Goal: Communication & Community: Answer question/provide support

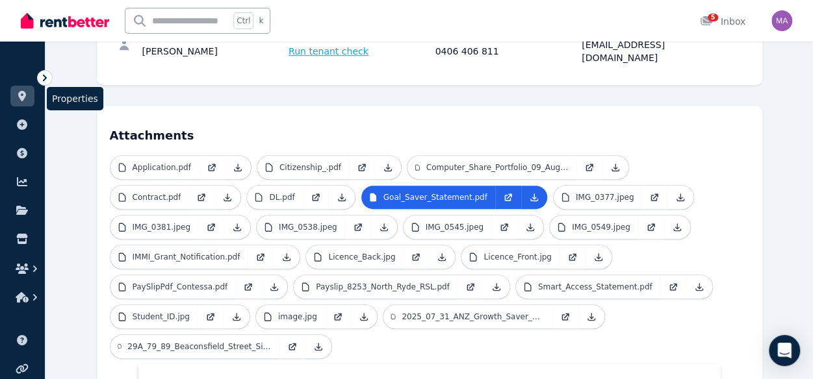
click at [27, 96] on icon at bounding box center [22, 96] width 13 height 10
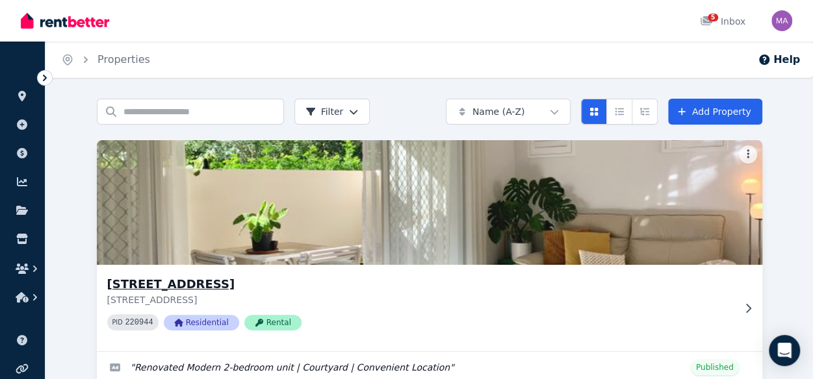
scroll to position [129, 0]
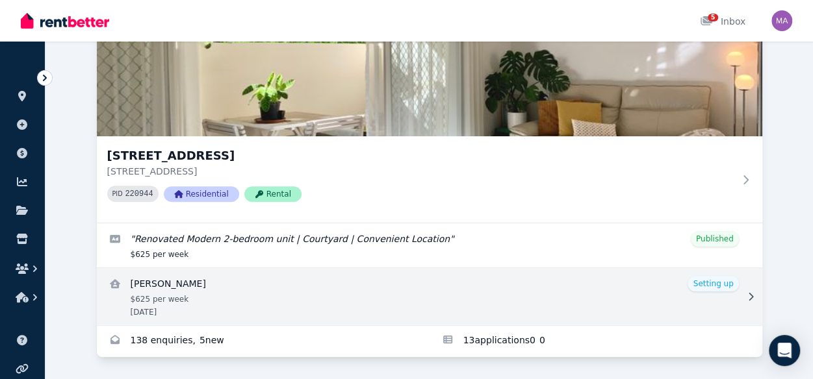
click at [355, 310] on link "View details for Joon Ho Kim" at bounding box center [429, 296] width 665 height 57
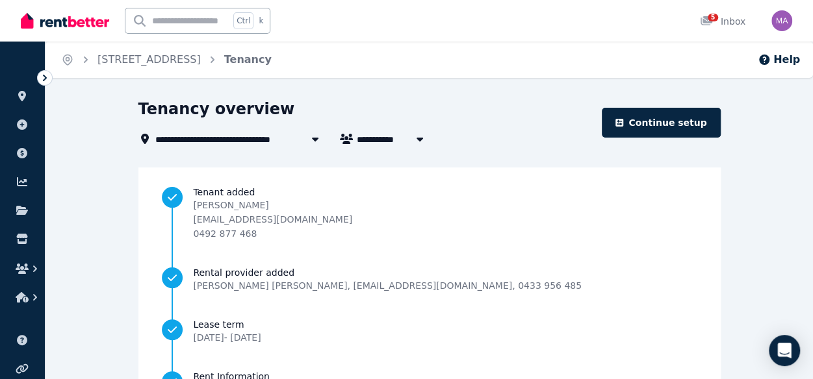
click at [409, 138] on button "button" at bounding box center [419, 139] width 23 height 16
type input "**********"
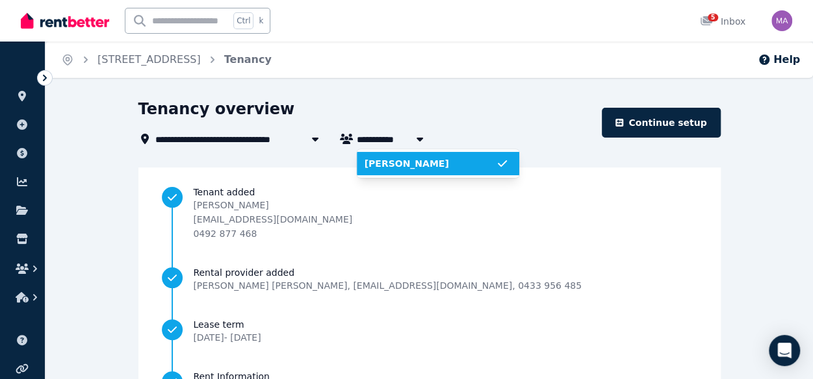
click at [409, 138] on button "button" at bounding box center [419, 139] width 23 height 16
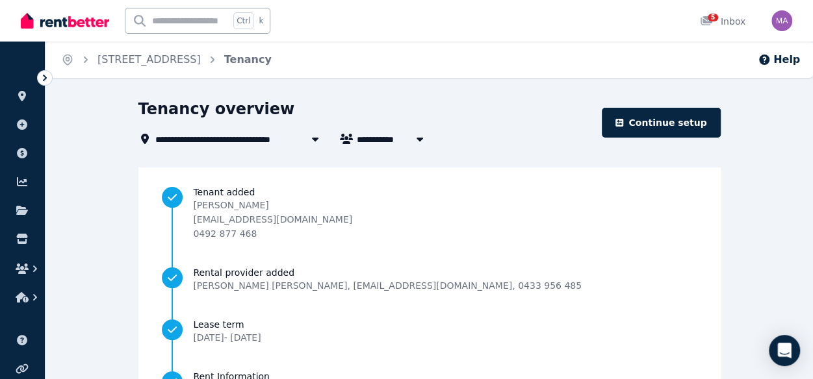
click at [307, 141] on div at bounding box center [314, 139] width 23 height 16
click at [201, 64] on link "[STREET_ADDRESS]" at bounding box center [148, 59] width 103 height 12
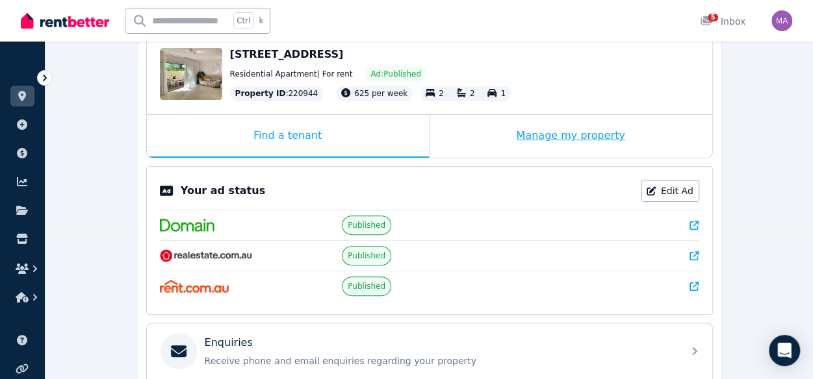
scroll to position [146, 0]
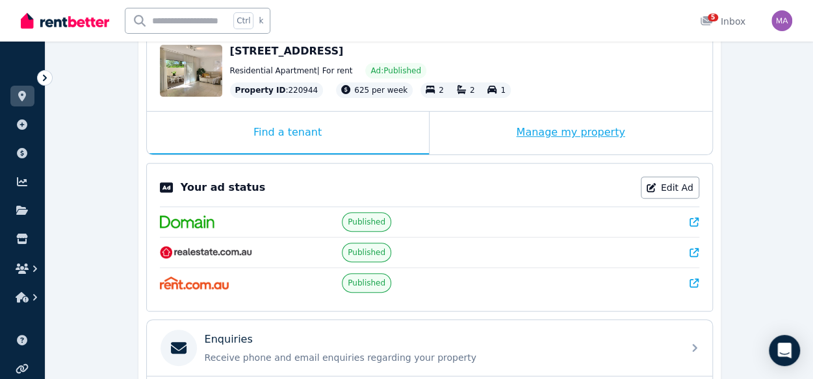
click at [554, 134] on div "Manage my property" at bounding box center [570, 133] width 283 height 43
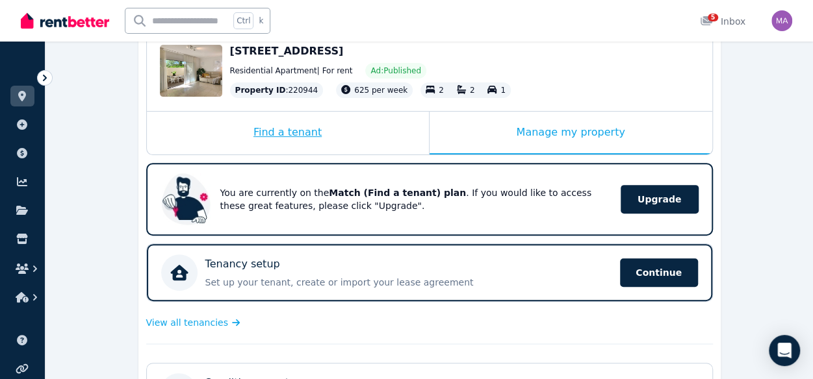
click at [316, 136] on div "Find a tenant" at bounding box center [288, 133] width 282 height 43
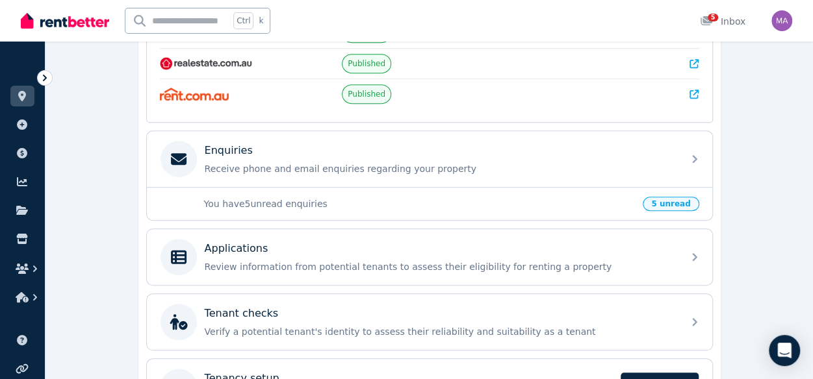
scroll to position [335, 0]
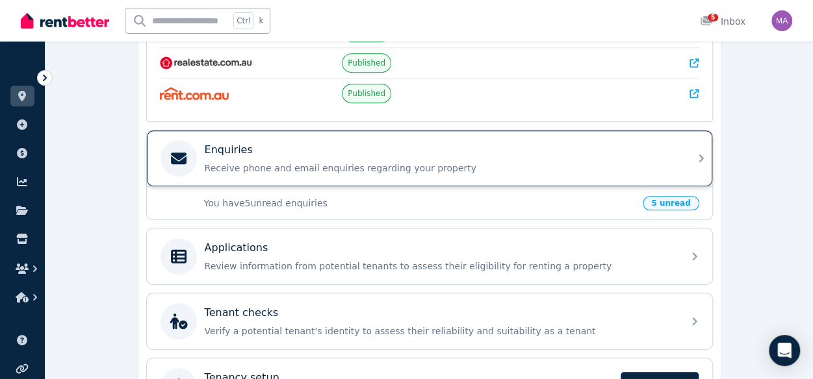
click at [367, 162] on p "Receive phone and email enquiries regarding your property" at bounding box center [440, 168] width 470 height 13
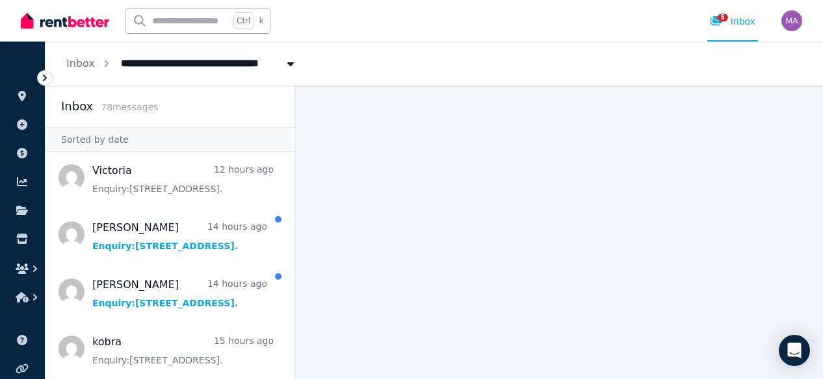
scroll to position [178, 0]
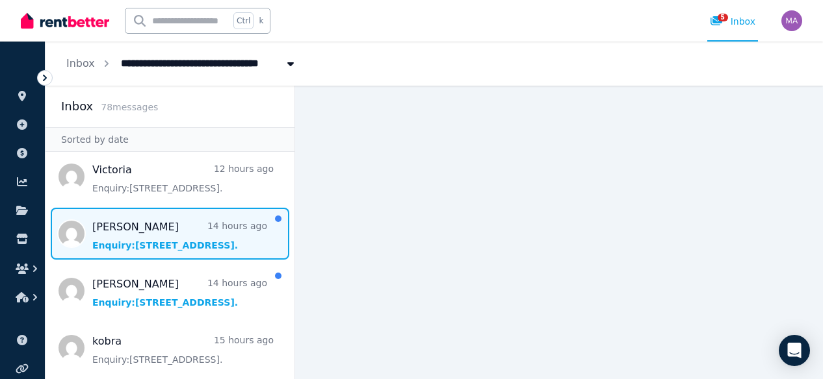
click at [151, 238] on span "Message list" at bounding box center [169, 234] width 249 height 52
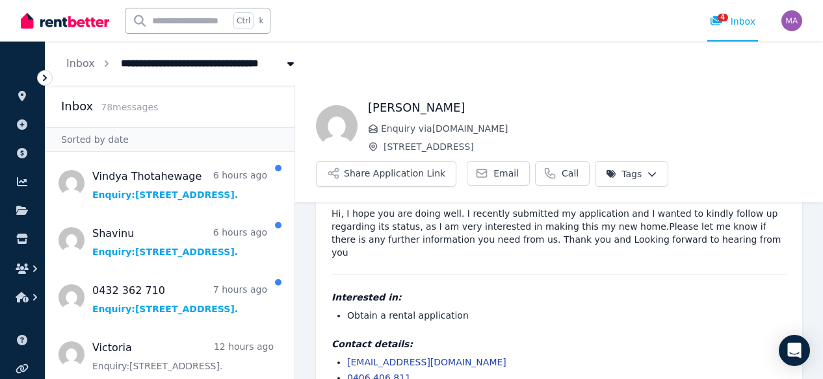
scroll to position [51, 0]
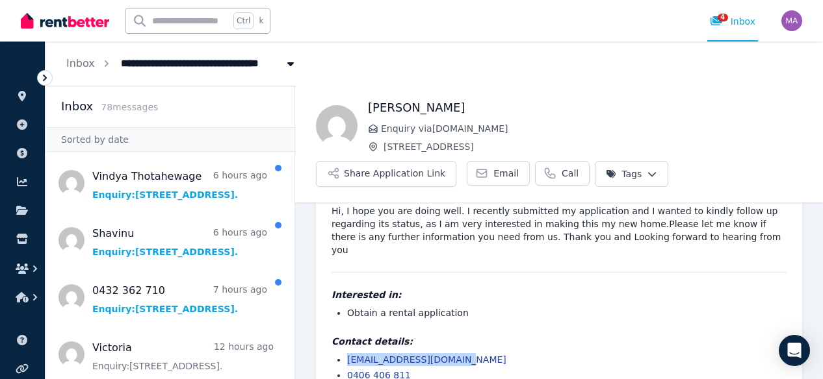
drag, startPoint x: 465, startPoint y: 345, endPoint x: 347, endPoint y: 337, distance: 118.5
click at [347, 337] on div "Contact details: [EMAIL_ADDRESS][DOMAIN_NAME] 0406 406 811" at bounding box center [558, 358] width 455 height 47
copy link "[EMAIL_ADDRESS][DOMAIN_NAME]"
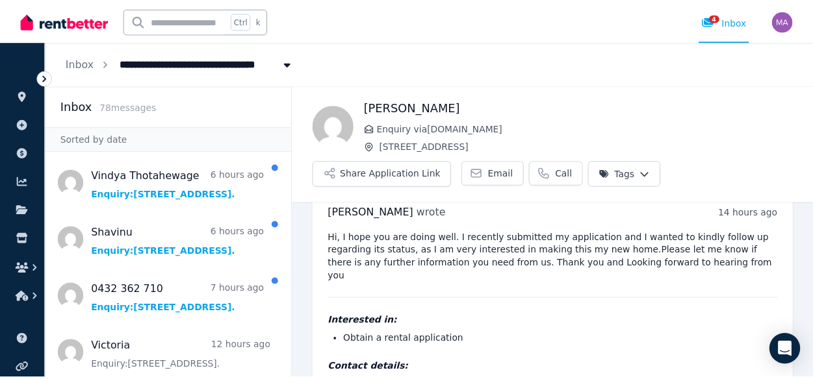
scroll to position [23, 0]
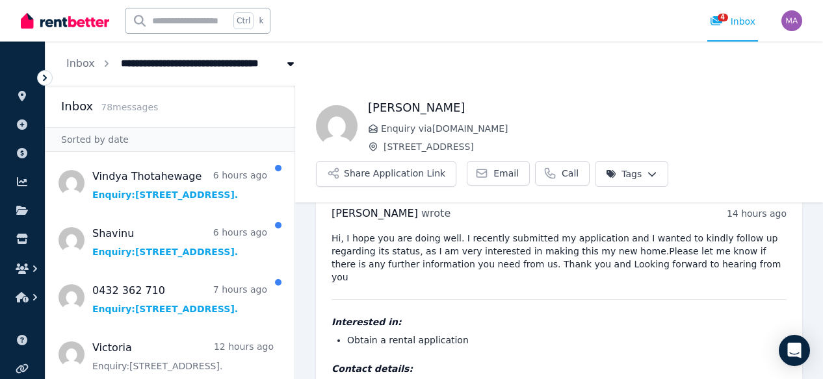
click at [530, 151] on span "[STREET_ADDRESS]" at bounding box center [592, 146] width 418 height 13
drag, startPoint x: 530, startPoint y: 151, endPoint x: 389, endPoint y: 142, distance: 141.9
click at [389, 142] on span "[STREET_ADDRESS]" at bounding box center [592, 146] width 418 height 13
copy span "[STREET_ADDRESS]"
click at [25, 98] on icon at bounding box center [22, 96] width 13 height 10
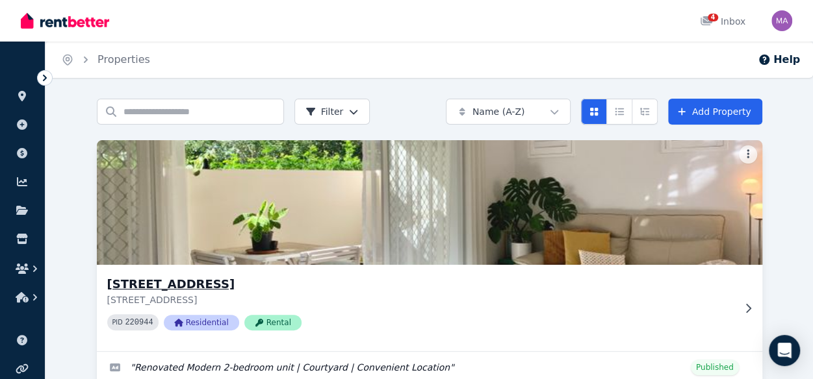
scroll to position [129, 0]
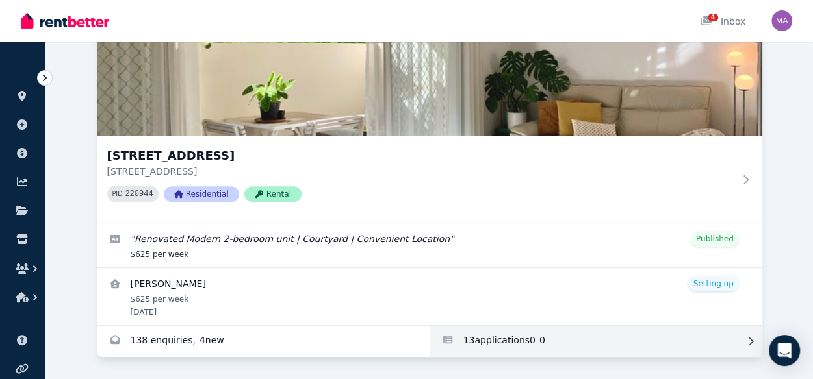
click at [465, 341] on link "Applications for Unit 1 11/13 Calder Road, Rydalmere" at bounding box center [595, 341] width 333 height 31
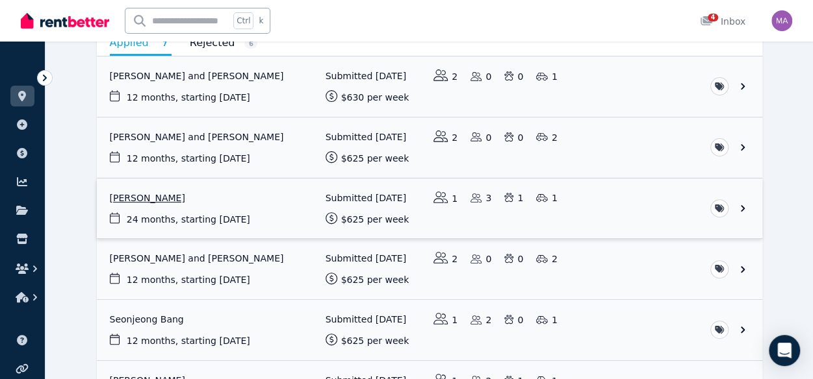
scroll to position [139, 0]
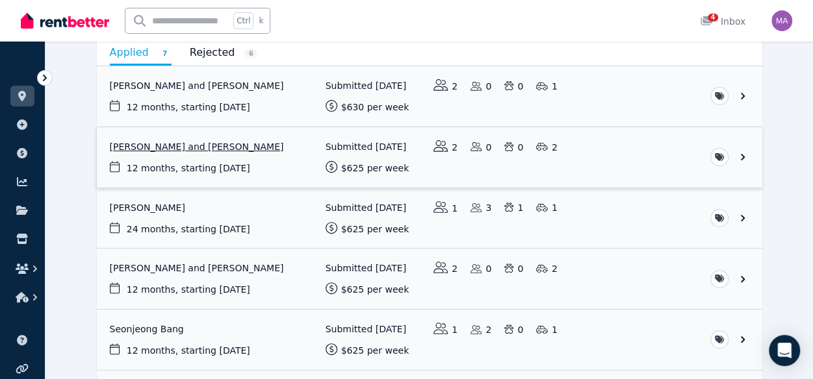
click at [203, 149] on link "View application: Sneha Rai and Kalyan Shrestha" at bounding box center [429, 157] width 665 height 60
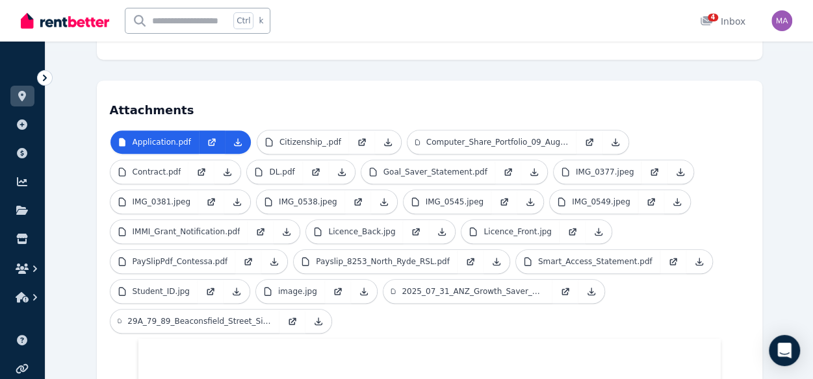
scroll to position [335, 0]
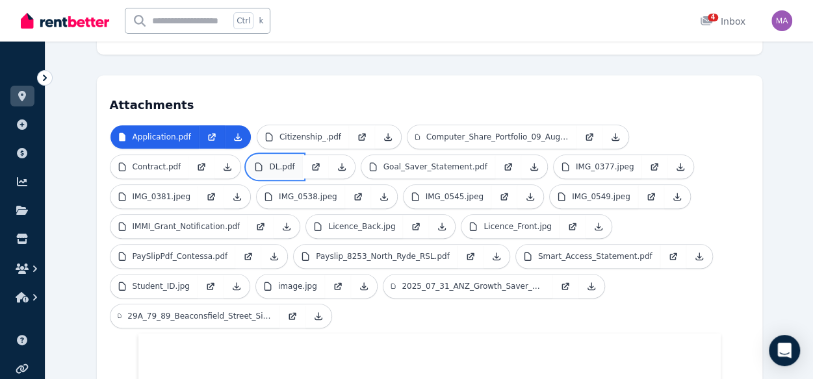
click at [274, 162] on p "DL.pdf" at bounding box center [281, 167] width 25 height 10
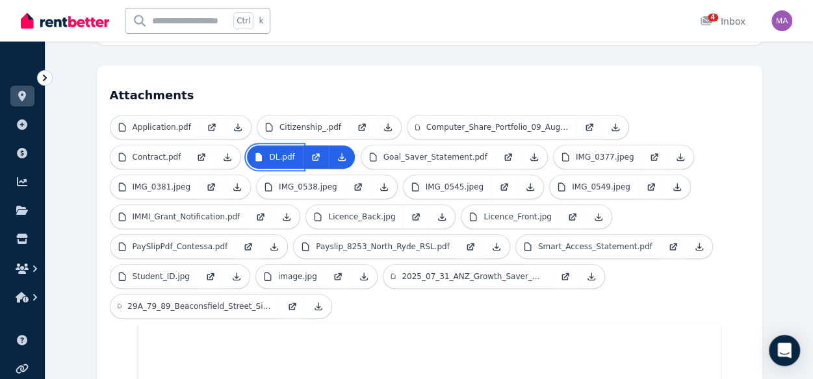
scroll to position [343, 0]
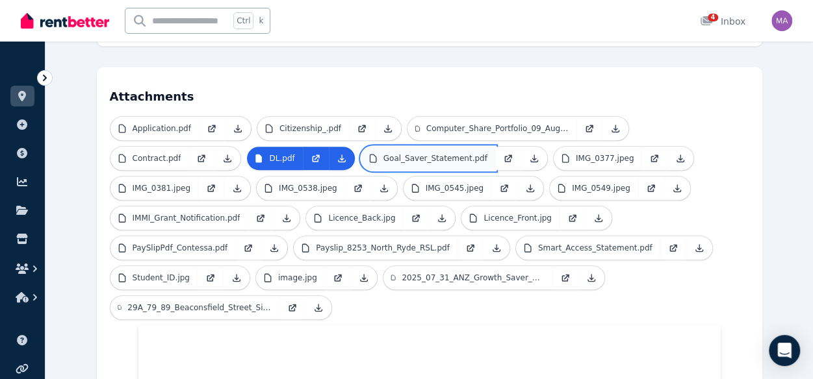
click at [416, 147] on link "Goal_Saver_Statement.pdf" at bounding box center [428, 158] width 134 height 23
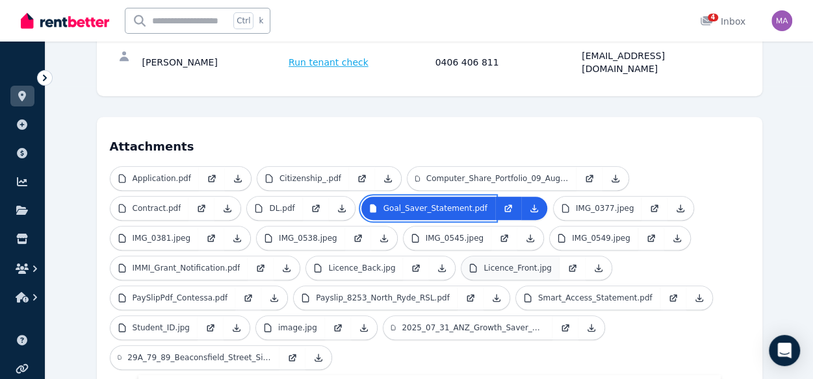
scroll to position [291, 0]
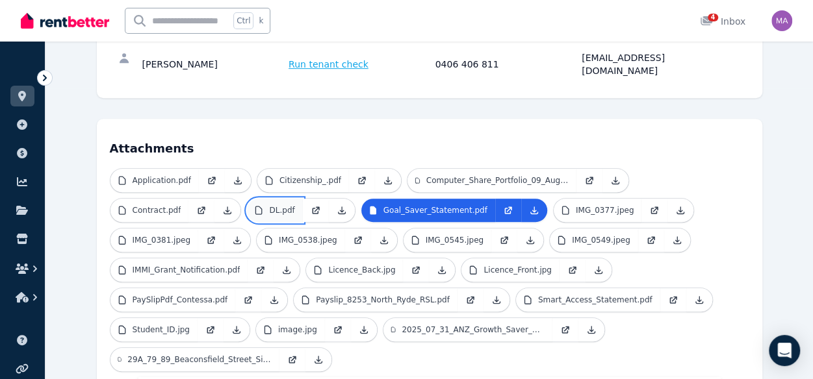
click at [269, 205] on p "DL.pdf" at bounding box center [281, 210] width 25 height 10
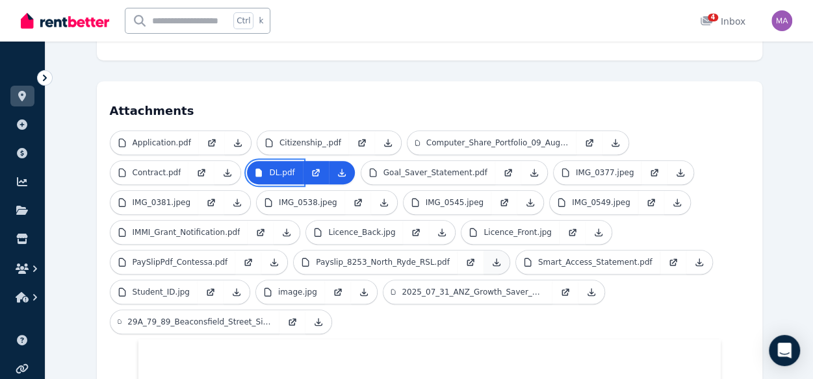
scroll to position [319, 0]
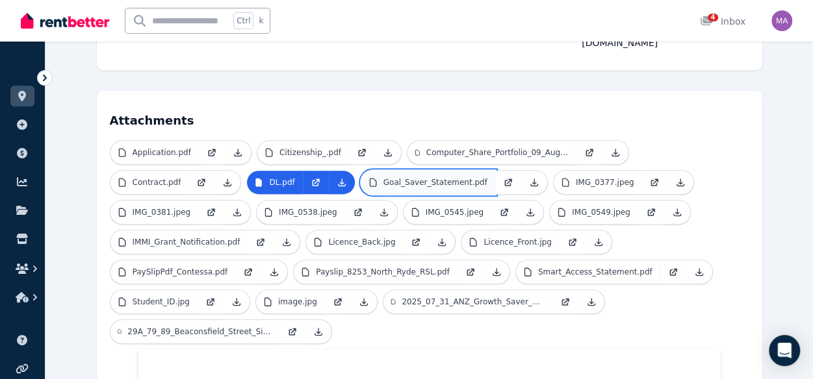
click at [442, 177] on p "Goal_Saver_Statement.pdf" at bounding box center [435, 182] width 104 height 10
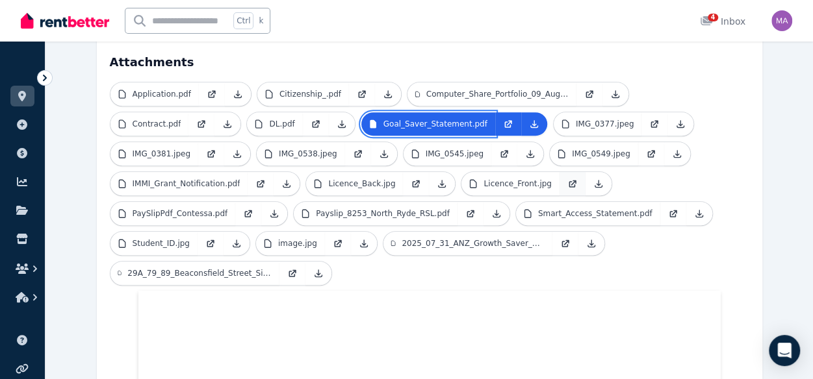
scroll to position [376, 0]
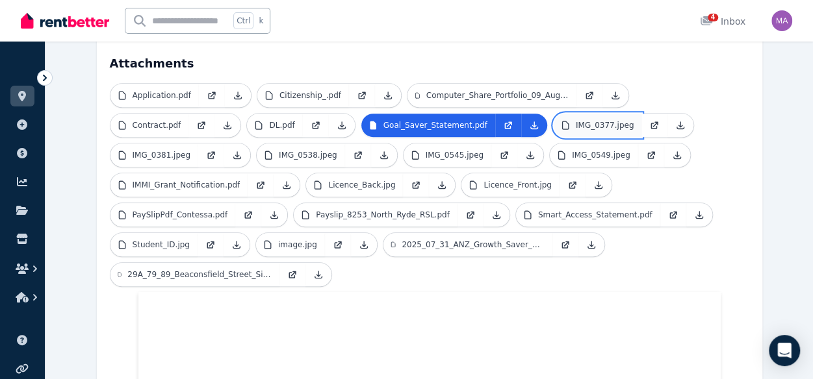
click at [577, 114] on link "IMG_0377.jpeg" at bounding box center [598, 125] width 88 height 23
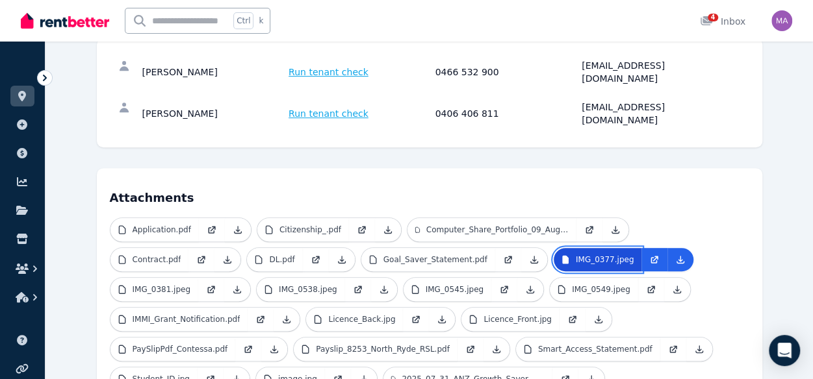
scroll to position [246, 0]
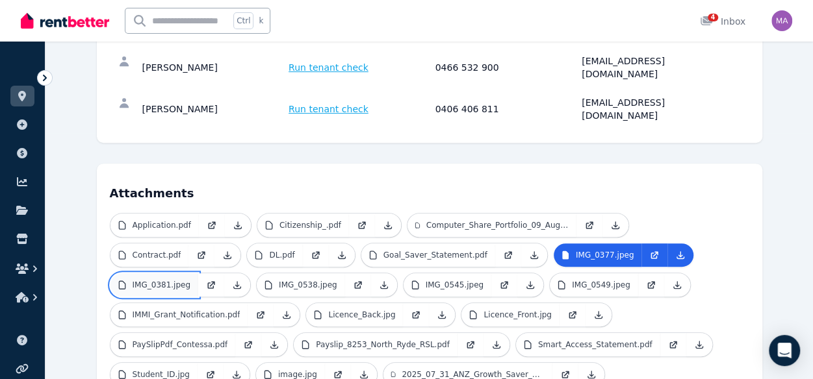
click at [146, 274] on link "IMG_0381.jpeg" at bounding box center [154, 285] width 88 height 23
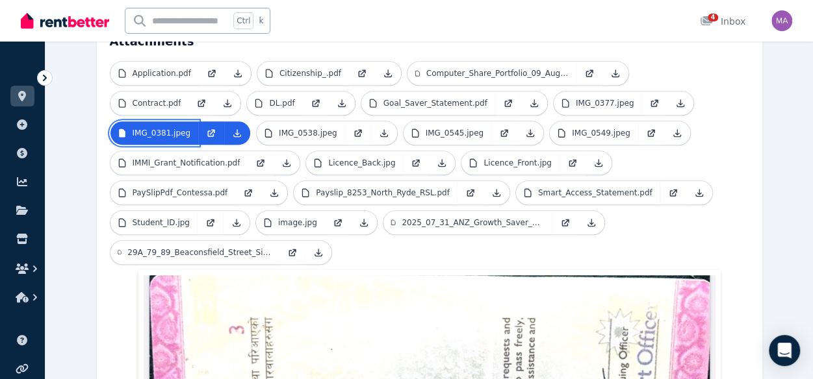
scroll to position [379, 0]
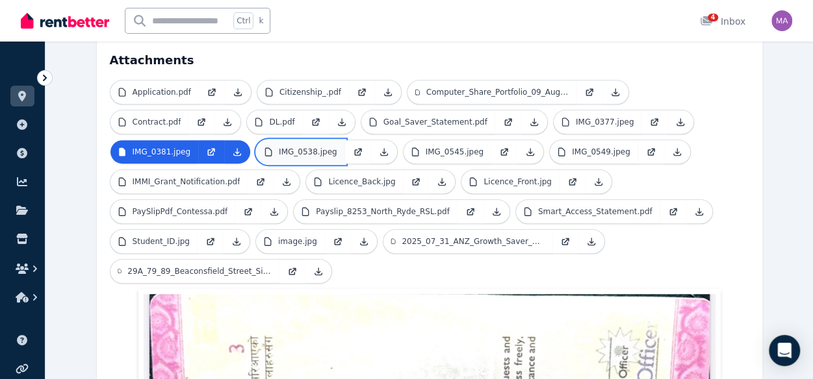
click at [308, 147] on p "IMG_0538.jpeg" at bounding box center [308, 152] width 58 height 10
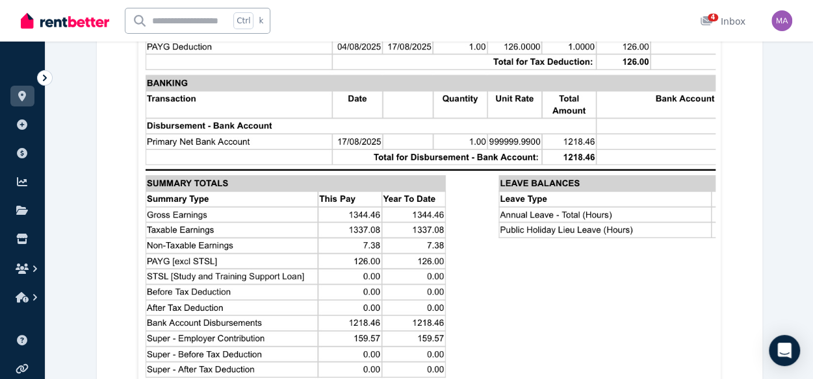
scroll to position [1019, 0]
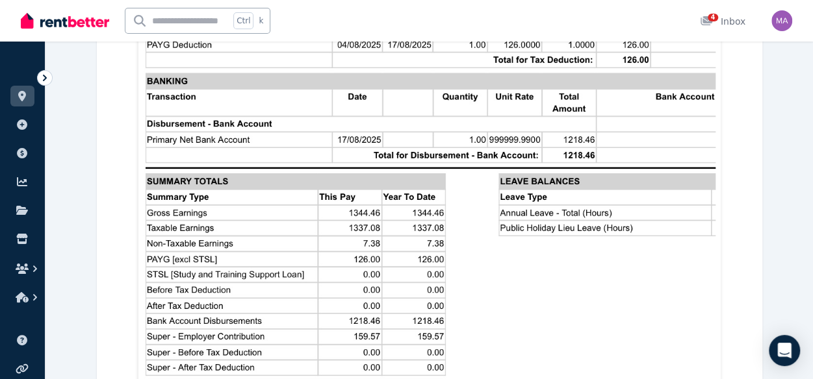
click at [452, 248] on img at bounding box center [430, 66] width 572 height 825
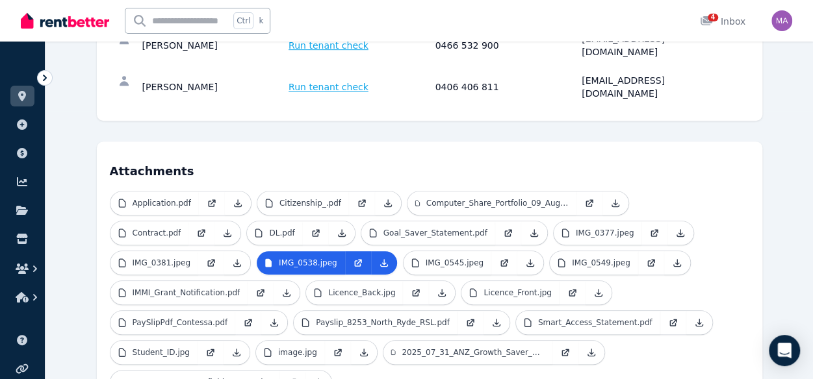
scroll to position [272, 0]
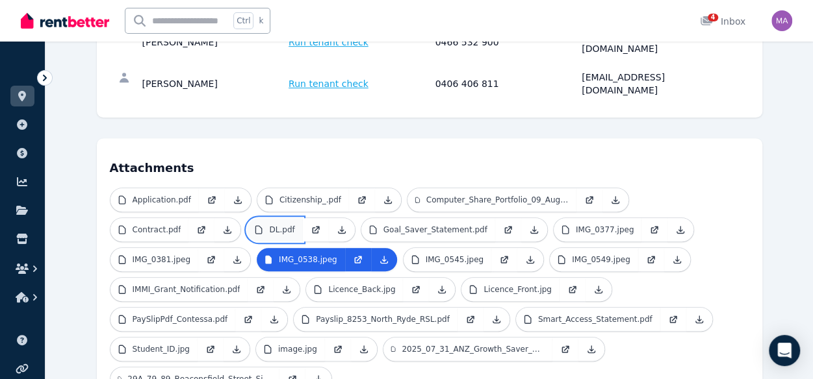
click at [283, 225] on p "DL.pdf" at bounding box center [281, 230] width 25 height 10
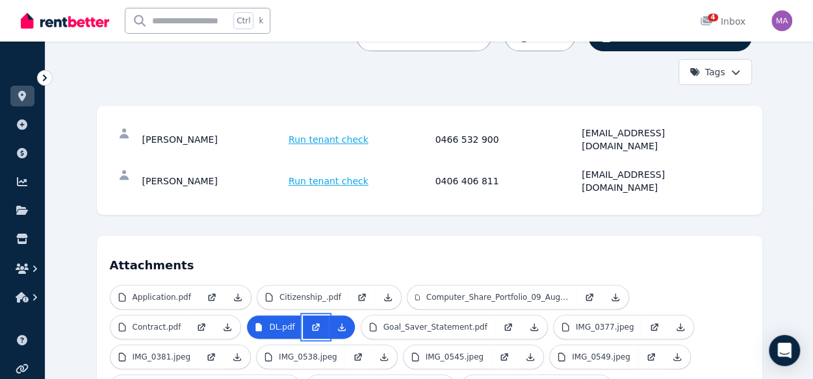
scroll to position [169, 0]
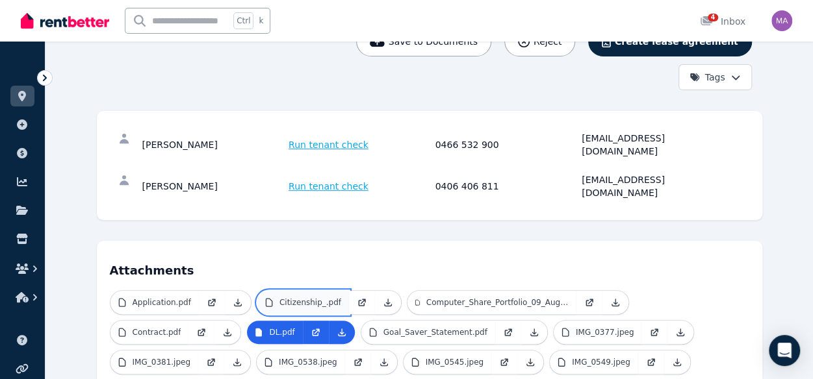
click at [303, 291] on link "Citizenship_.pdf" at bounding box center [303, 302] width 92 height 23
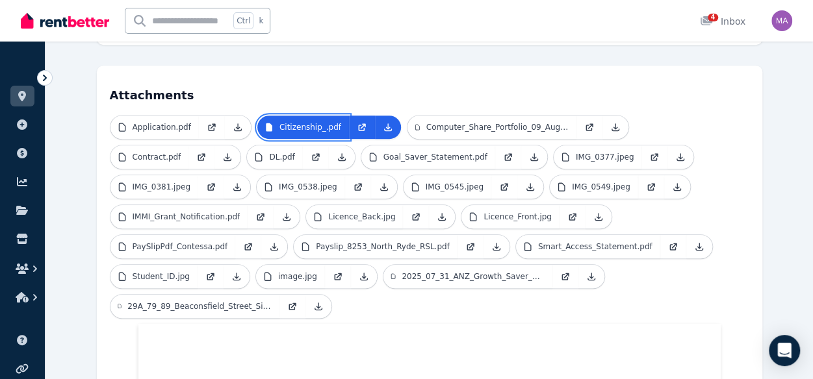
scroll to position [343, 0]
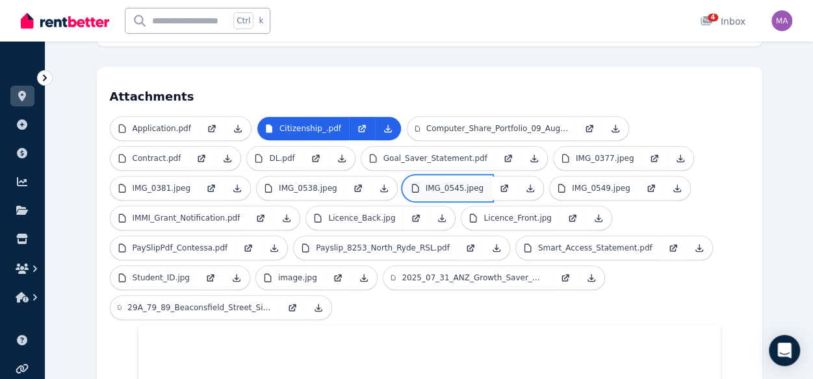
click at [403, 177] on link "IMG_0545.jpeg" at bounding box center [447, 188] width 88 height 23
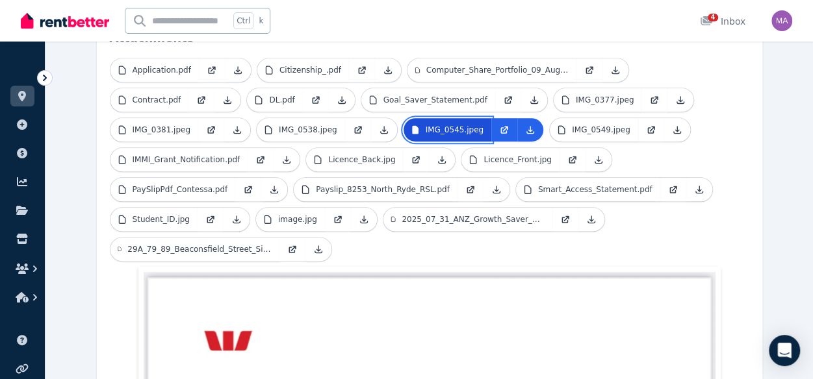
scroll to position [385, 0]
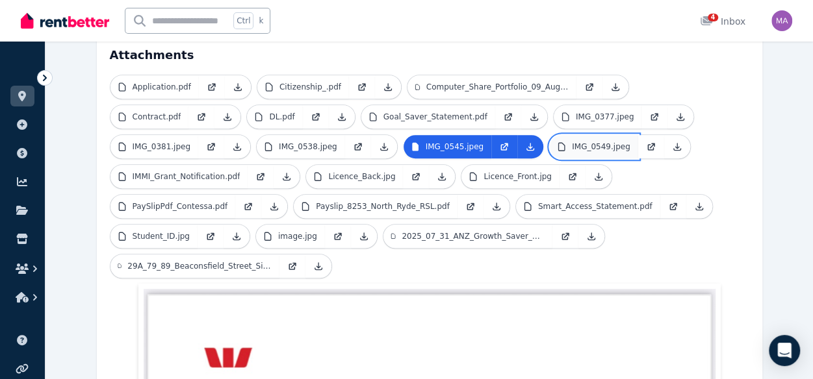
click at [550, 135] on link "IMG_0549.jpeg" at bounding box center [594, 146] width 88 height 23
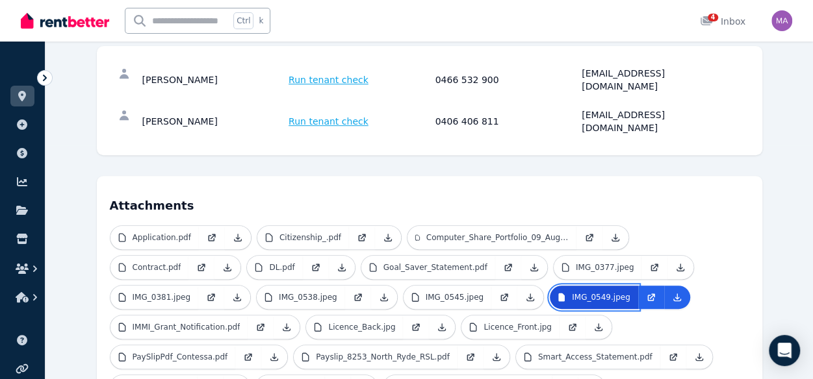
scroll to position [224, 0]
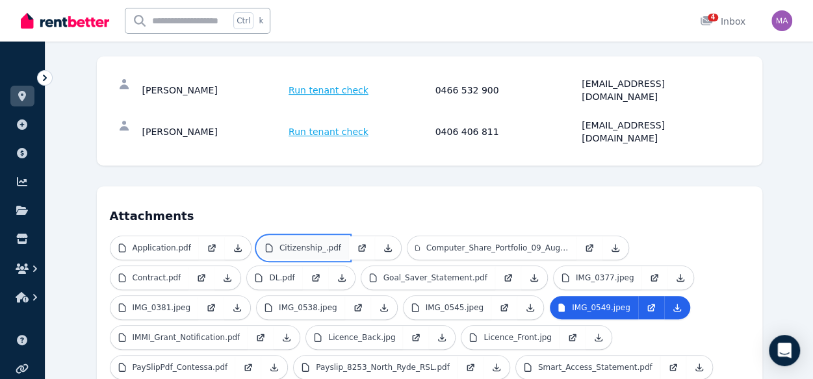
click at [294, 237] on link "Citizenship_.pdf" at bounding box center [303, 248] width 92 height 23
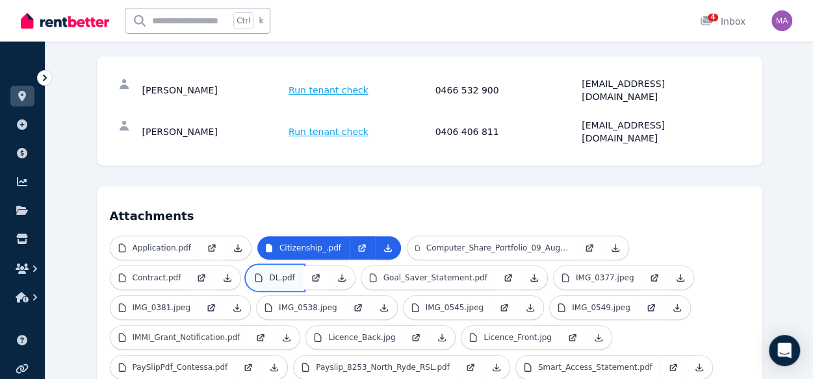
click at [273, 273] on p "DL.pdf" at bounding box center [281, 278] width 25 height 10
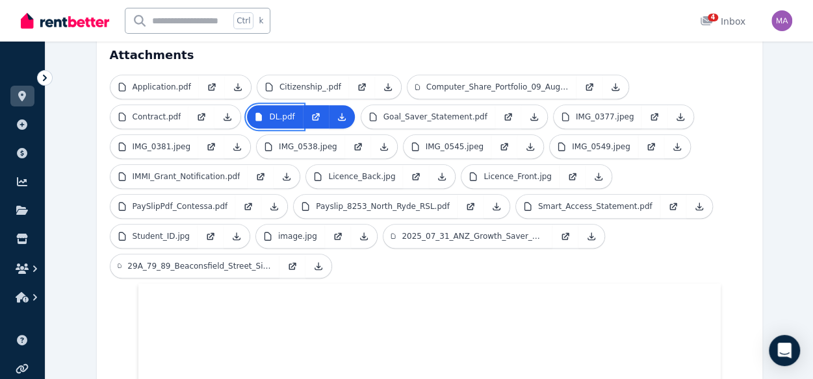
scroll to position [382, 0]
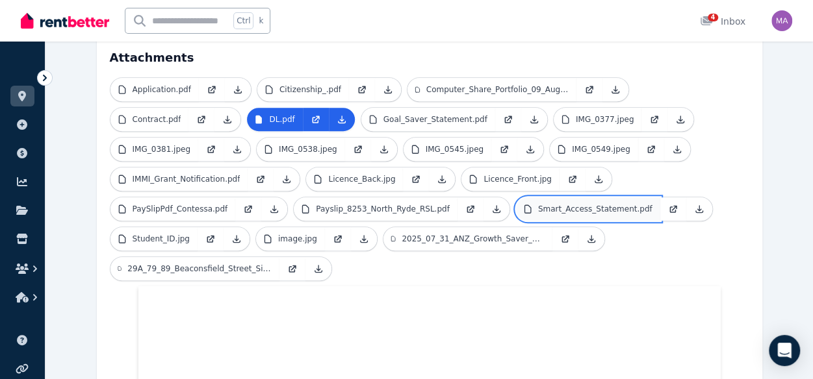
click at [538, 204] on p "Smart_Access_Statement.pdf" at bounding box center [595, 209] width 114 height 10
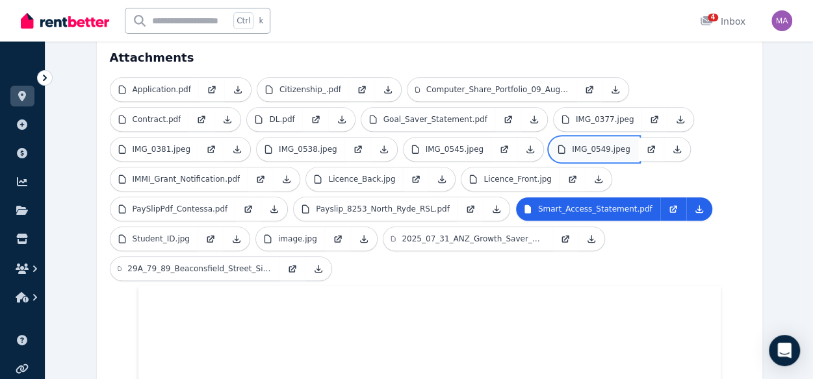
click at [572, 144] on p "IMG_0549.jpeg" at bounding box center [601, 149] width 58 height 10
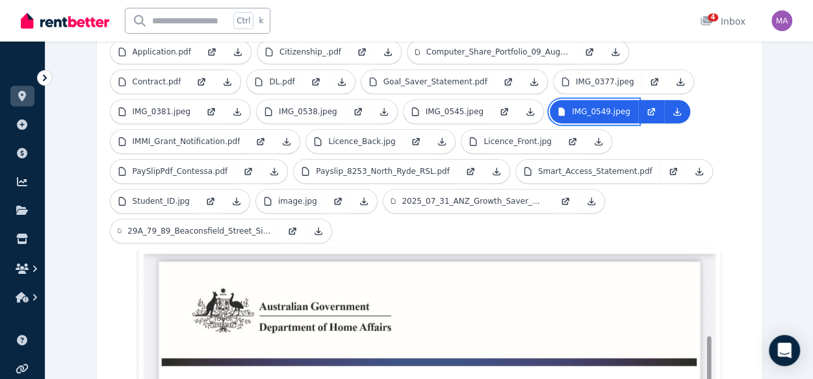
scroll to position [418, 0]
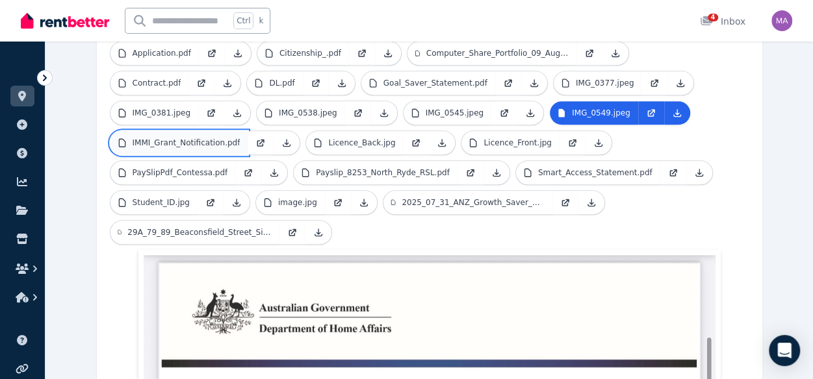
click at [207, 131] on link "IMMI_Grant_Notification.pdf" at bounding box center [179, 142] width 138 height 23
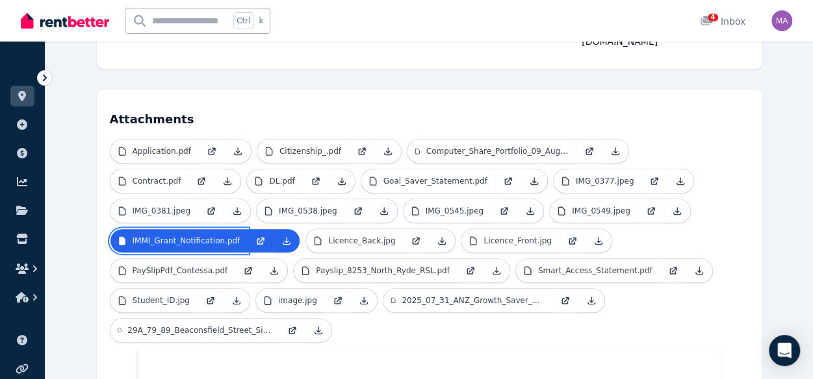
scroll to position [320, 0]
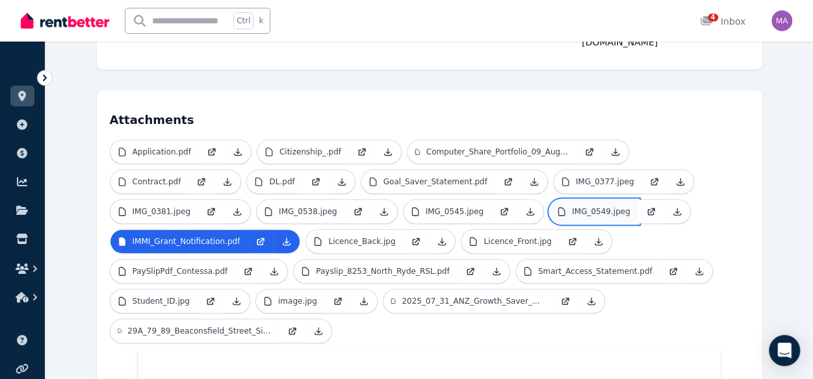
click at [587, 200] on link "IMG_0549.jpeg" at bounding box center [594, 211] width 88 height 23
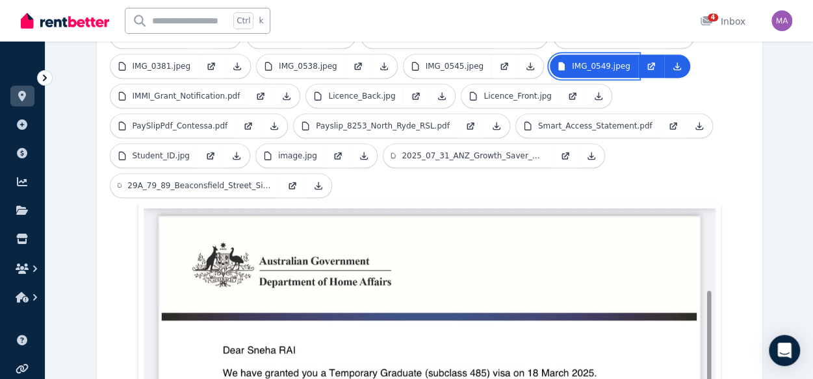
scroll to position [401, 0]
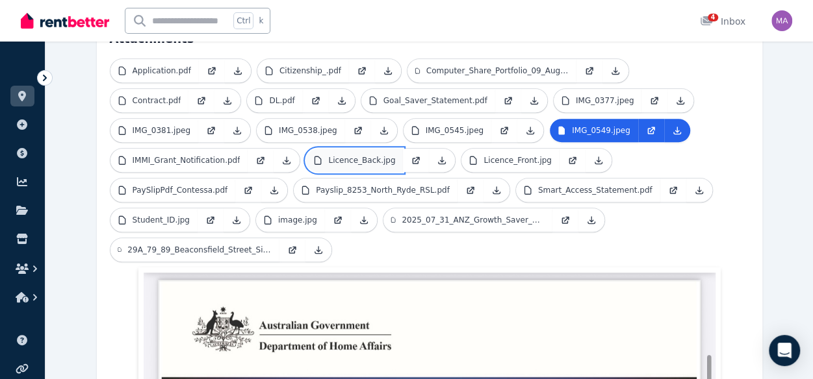
click at [368, 149] on link "Licence_Back.jpg" at bounding box center [354, 160] width 97 height 23
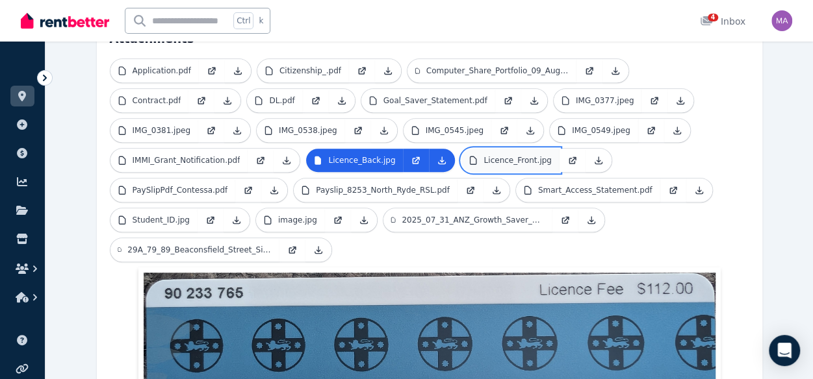
click at [483, 155] on p "Licence_Front.jpg" at bounding box center [517, 160] width 68 height 10
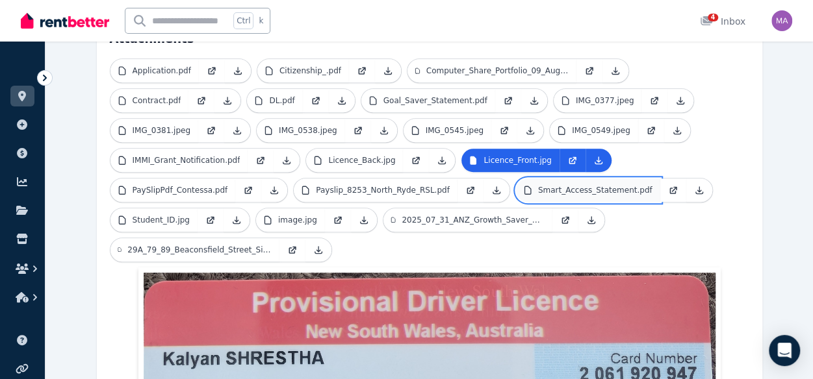
click at [538, 185] on p "Smart_Access_Statement.pdf" at bounding box center [595, 190] width 114 height 10
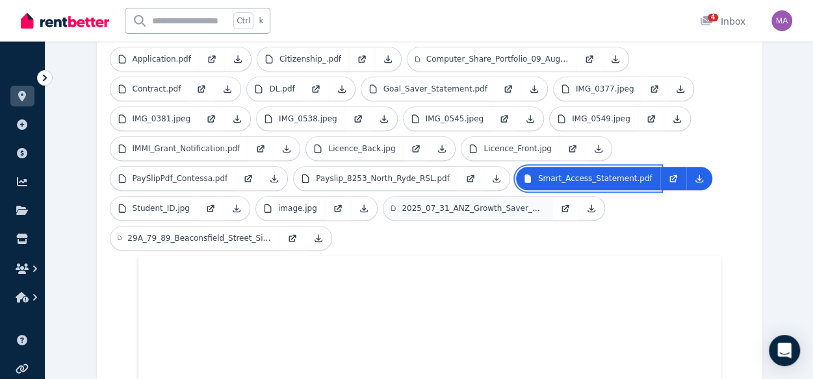
scroll to position [410, 0]
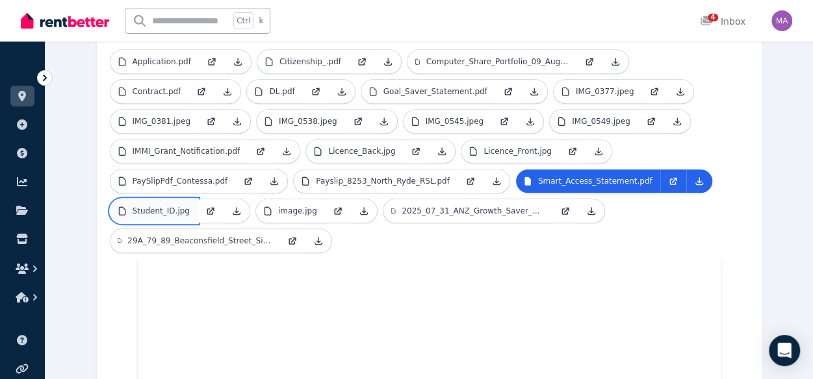
click at [176, 206] on p "Student_ID.jpg" at bounding box center [161, 211] width 57 height 10
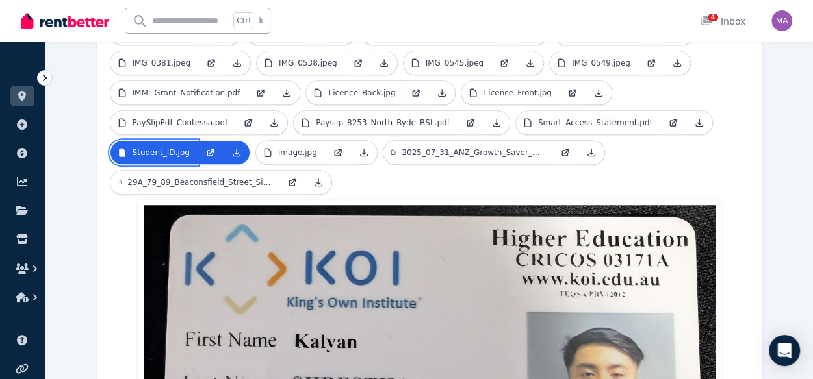
scroll to position [414, 0]
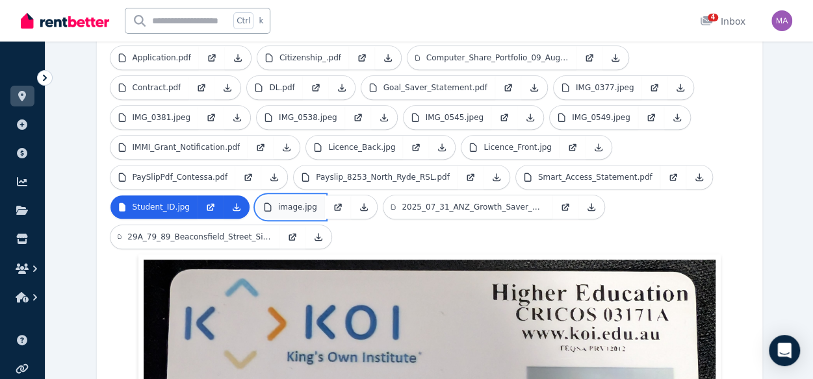
click at [290, 196] on link "image.jpg" at bounding box center [290, 207] width 69 height 23
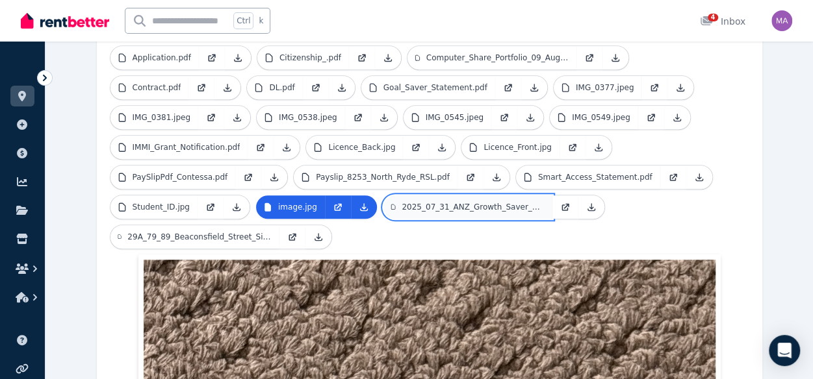
click at [424, 202] on p "2025_07_31_ANZ_Growth_Saver_x8733_Statement.pdf" at bounding box center [473, 207] width 142 height 10
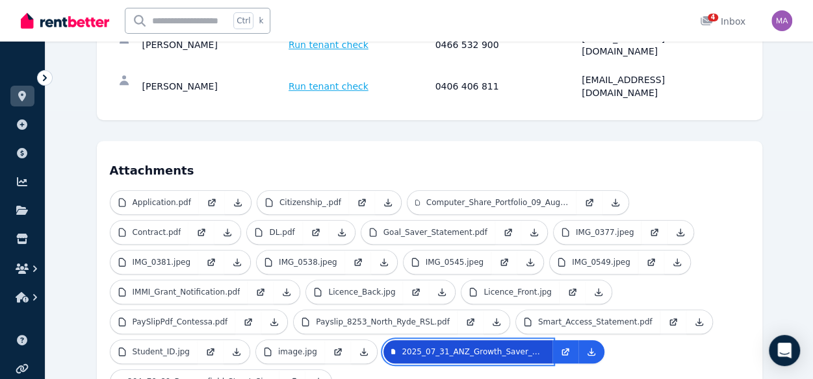
scroll to position [346, 0]
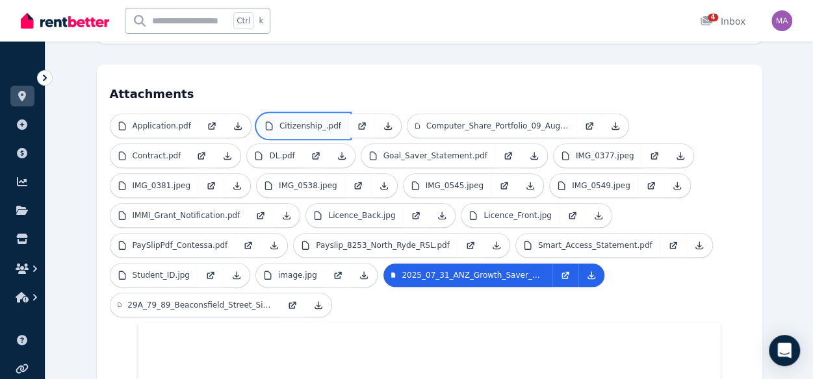
click at [306, 114] on link "Citizenship_.pdf" at bounding box center [303, 125] width 92 height 23
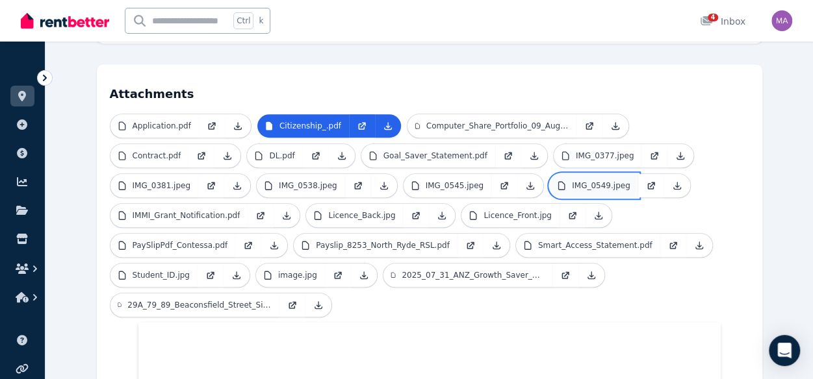
click at [572, 181] on p "IMG_0549.jpeg" at bounding box center [601, 186] width 58 height 10
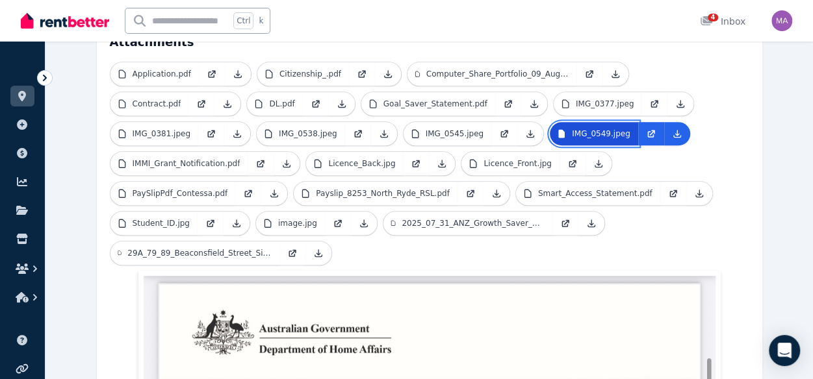
scroll to position [396, 0]
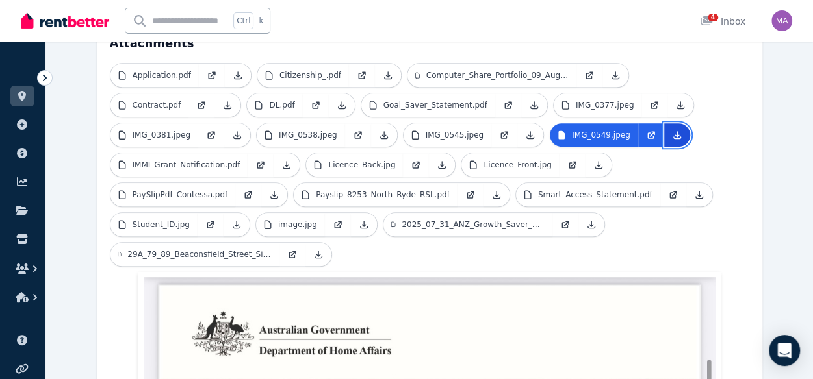
click at [673, 131] on icon at bounding box center [676, 134] width 7 height 7
click at [450, 217] on ul "Application.pdf Citizenship_.pdf Computer_Share_Portfolio_09_Aug_2025_09_37_05.…" at bounding box center [429, 167] width 639 height 209
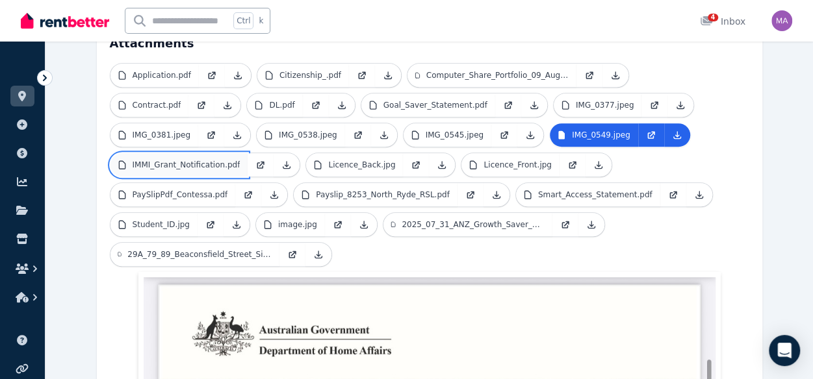
click at [186, 153] on link "IMMI_Grant_Notification.pdf" at bounding box center [179, 164] width 138 height 23
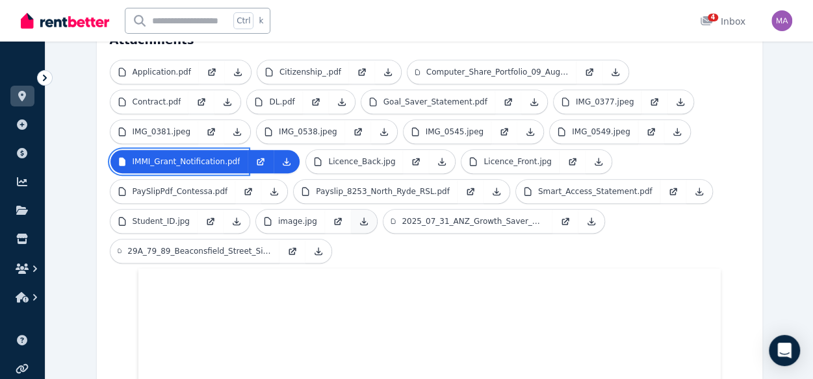
scroll to position [400, 0]
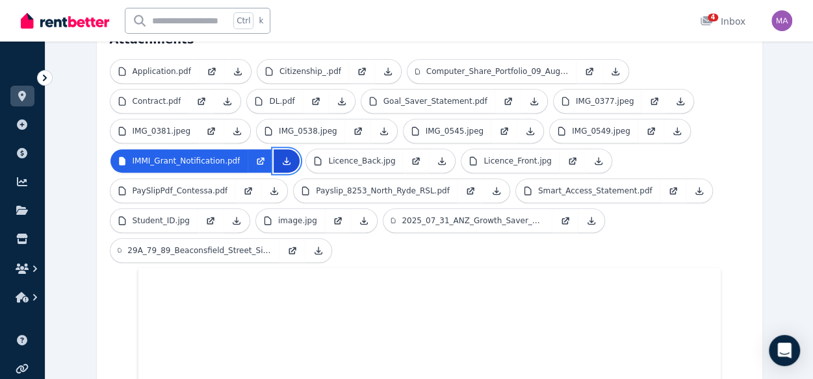
click at [287, 149] on link at bounding box center [287, 160] width 26 height 23
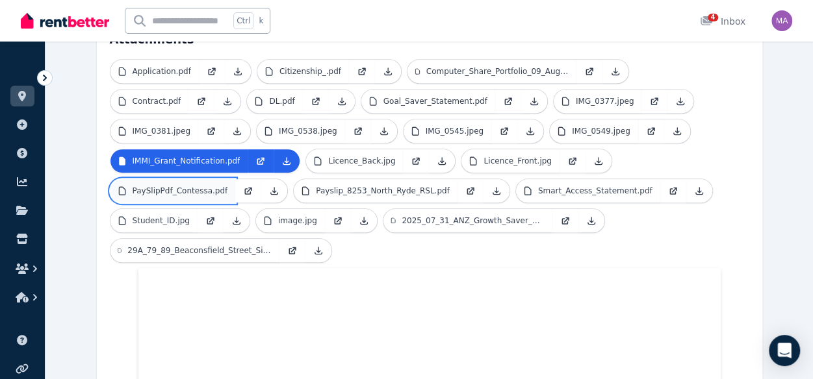
click at [199, 179] on link "PaySlipPdf_Contessa.pdf" at bounding box center [172, 190] width 125 height 23
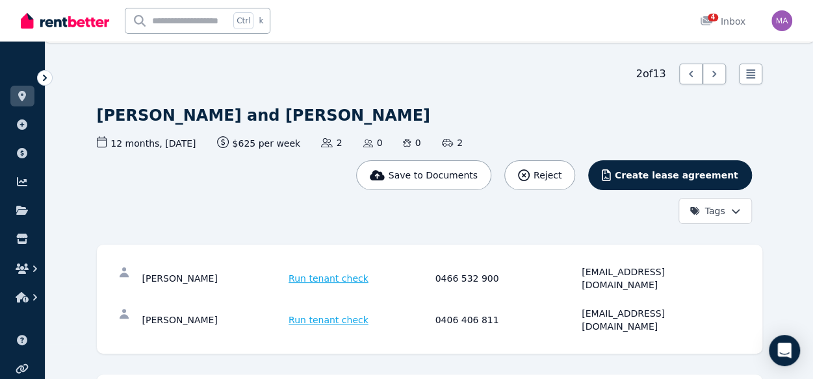
scroll to position [0, 0]
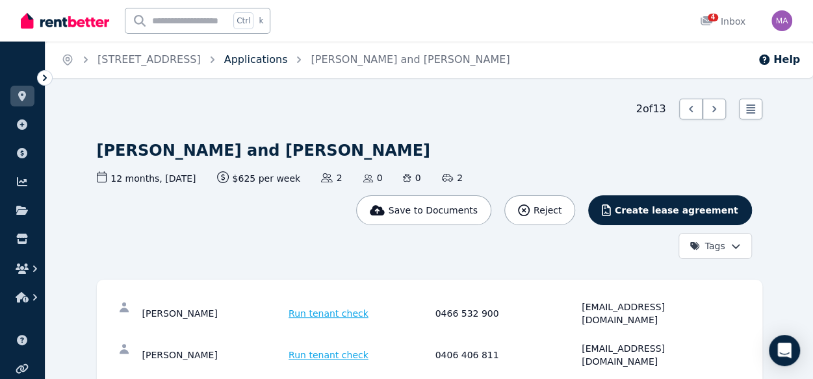
click at [288, 61] on link "Applications" at bounding box center [256, 59] width 64 height 12
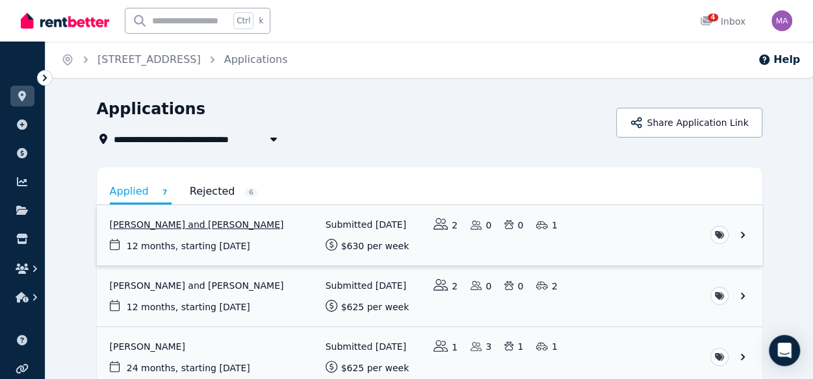
click at [205, 229] on link "View application: Conor Enright and Cassandra Cherry" at bounding box center [429, 235] width 665 height 60
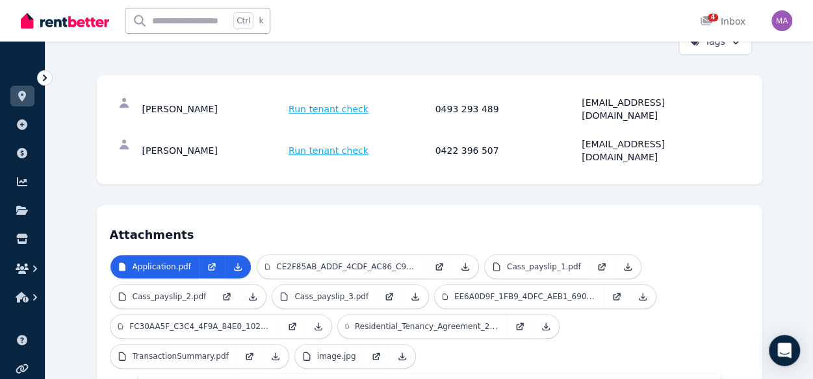
scroll to position [248, 0]
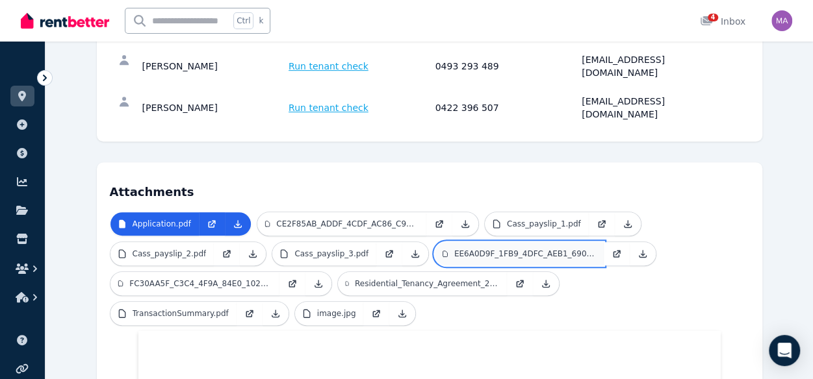
click at [470, 242] on link "EE6A0D9F_1FB9_4DFC_AEB1_690F8E681862.png" at bounding box center [519, 253] width 169 height 23
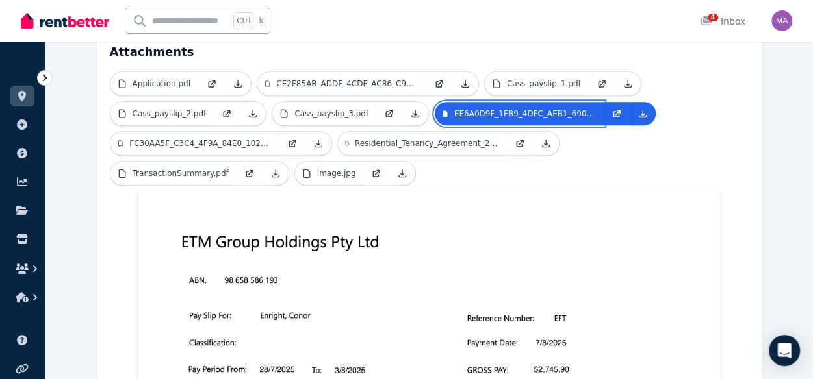
scroll to position [329, 0]
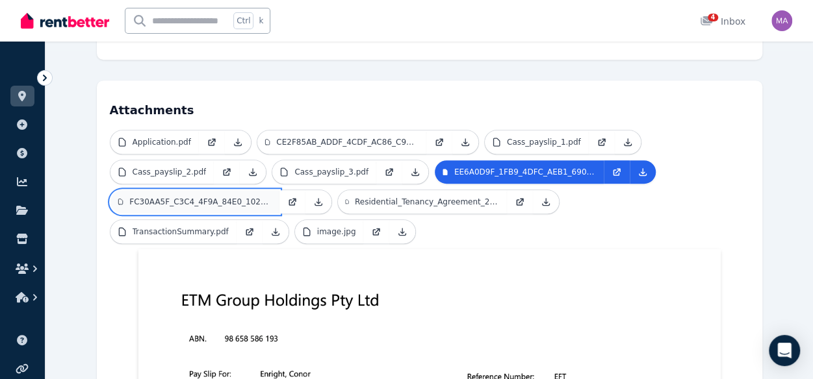
click at [231, 197] on p "FC30AA5F_C3C4_4F9A_84E0_102454CFB6A9.png" at bounding box center [200, 202] width 142 height 10
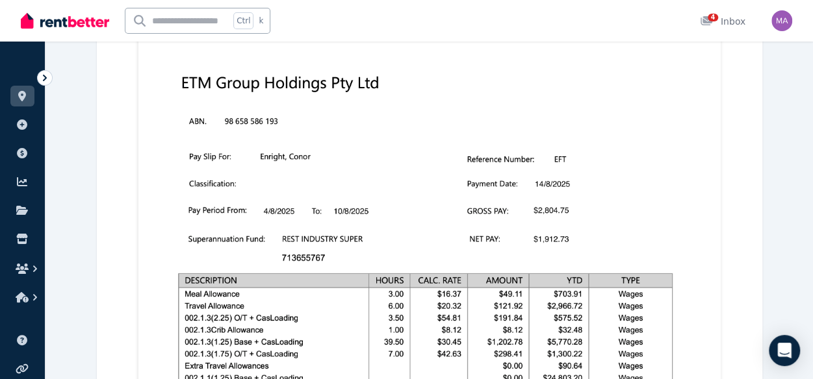
scroll to position [420, 0]
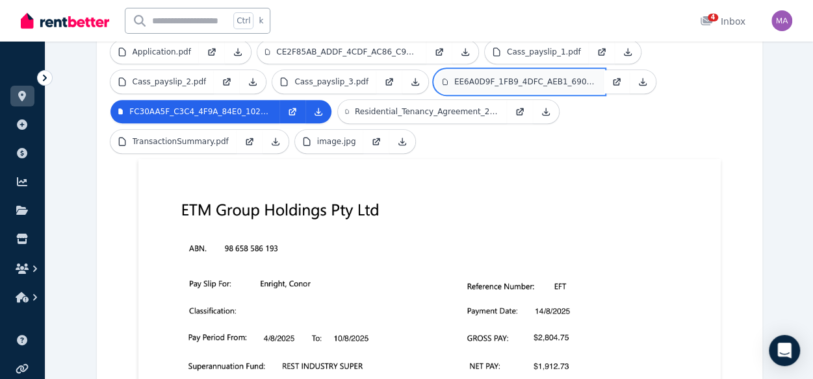
click at [503, 70] on link "EE6A0D9F_1FB9_4DFC_AEB1_690F8E681862.png" at bounding box center [519, 81] width 169 height 23
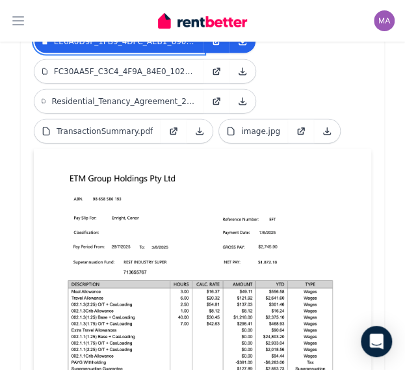
scroll to position [725, 0]
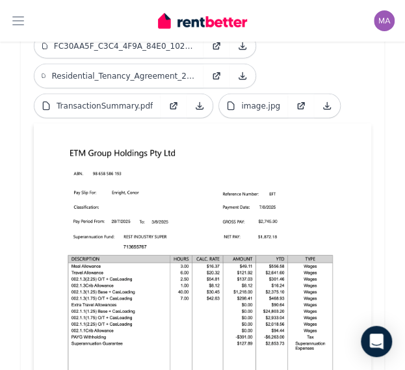
click at [251, 290] on img at bounding box center [202, 345] width 306 height 433
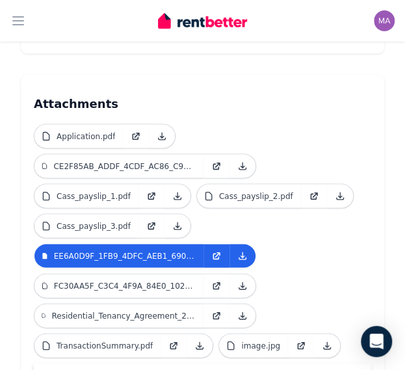
scroll to position [473, 0]
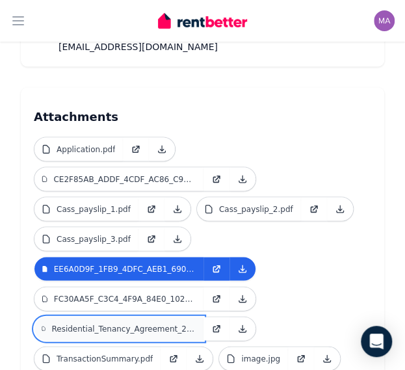
click at [108, 323] on p "Residential_Tenancy_Agreement_2025_03_18_120_48_Bundarra_S.pdf" at bounding box center [123, 328] width 144 height 10
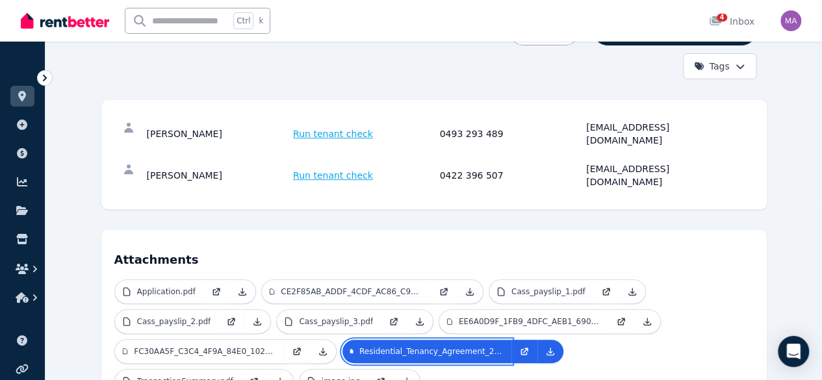
scroll to position [186, 0]
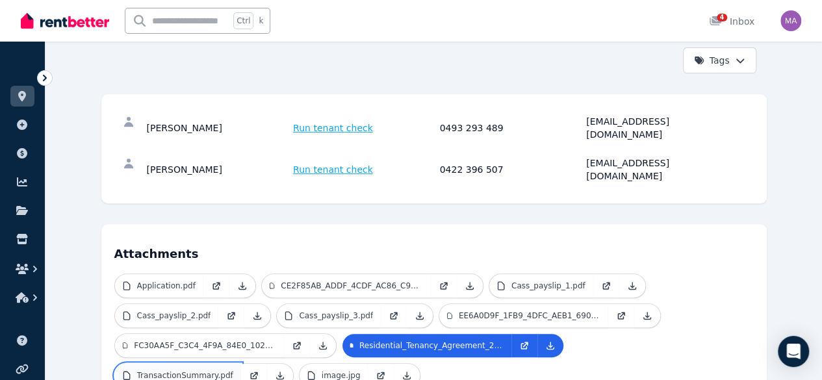
click at [241, 364] on link "TransactionSummary.pdf" at bounding box center [178, 375] width 126 height 23
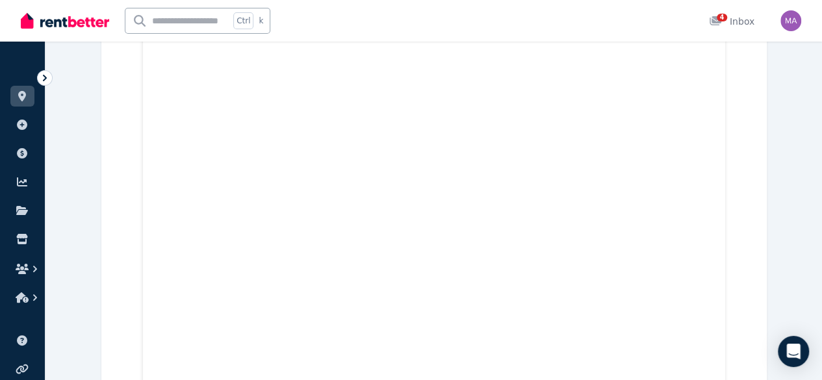
scroll to position [1978, 0]
click at [32, 107] on li "Properties" at bounding box center [22, 99] width 24 height 26
click at [27, 105] on link at bounding box center [22, 96] width 24 height 21
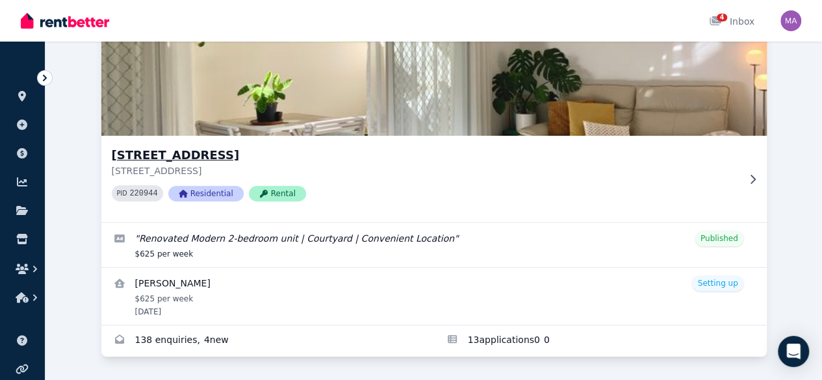
scroll to position [164, 0]
click at [233, 136] on div "[STREET_ADDRESS] PID 220944 Residential Rental" at bounding box center [433, 179] width 665 height 86
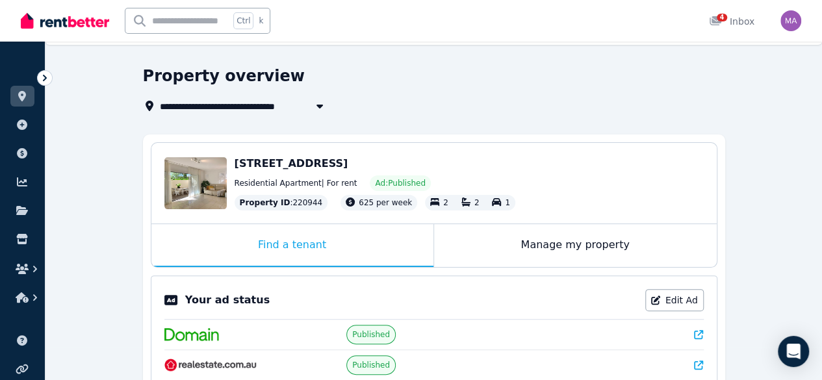
scroll to position [38, 0]
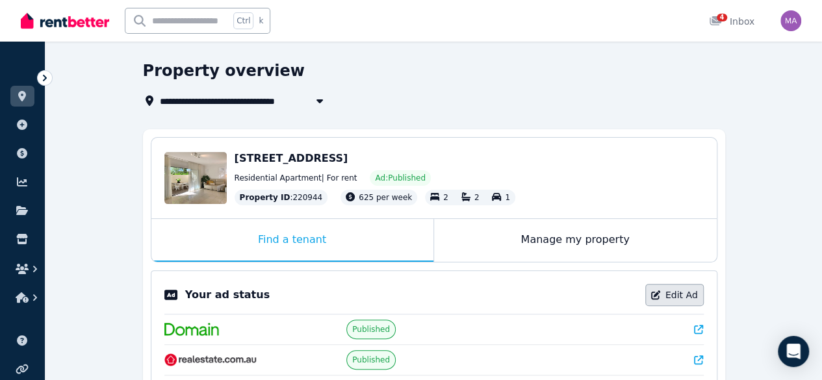
click at [671, 293] on link "Edit Ad" at bounding box center [674, 295] width 58 height 22
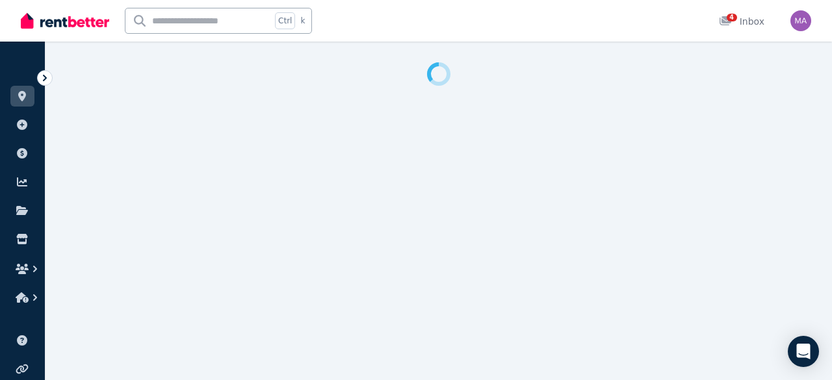
select select "**********"
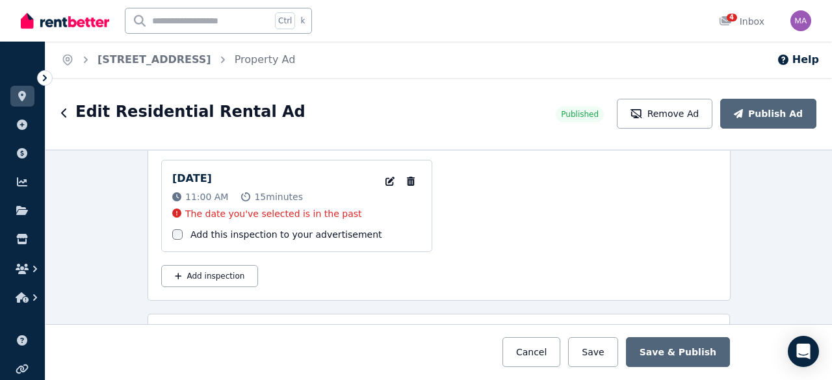
scroll to position [2151, 0]
click at [383, 177] on icon "button" at bounding box center [389, 181] width 13 height 9
select select "**"
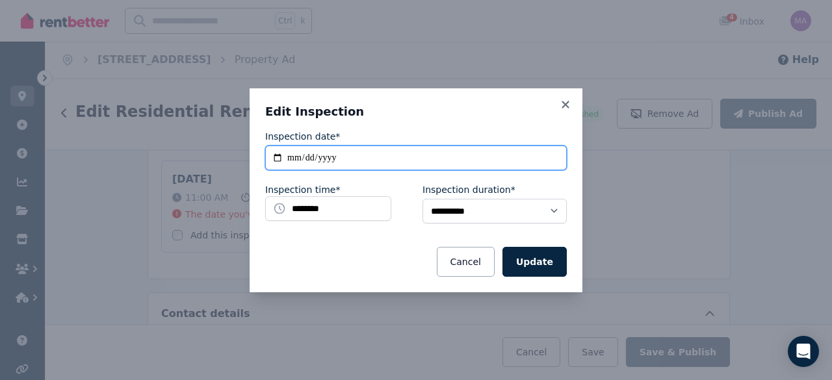
click at [345, 158] on input "**********" at bounding box center [415, 158] width 301 height 25
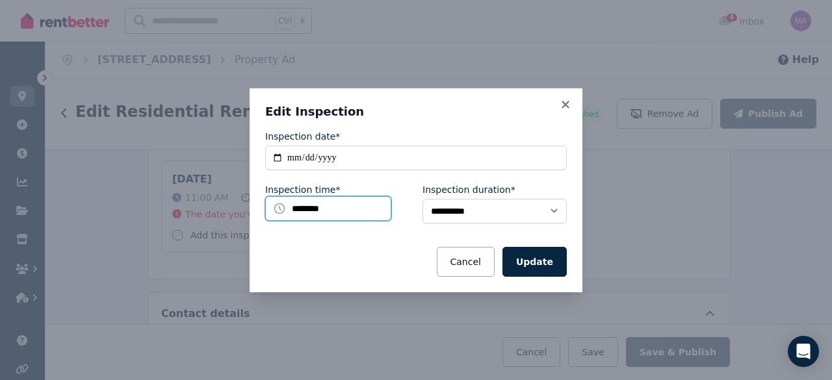
click at [376, 214] on input "********" at bounding box center [328, 208] width 126 height 25
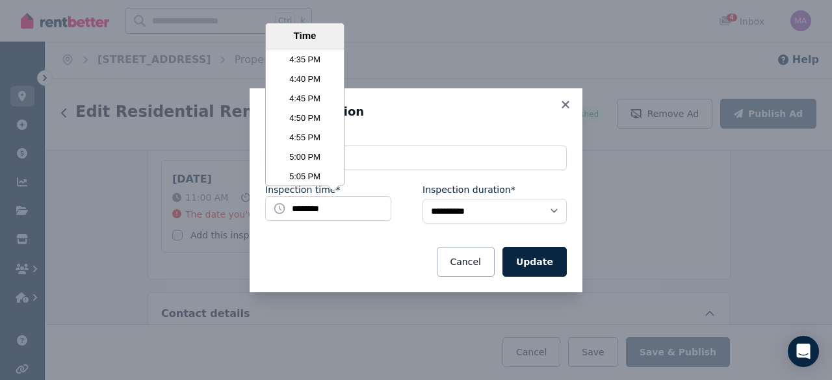
scroll to position [3852, 0]
click at [296, 119] on li "4:45 PM" at bounding box center [305, 124] width 78 height 19
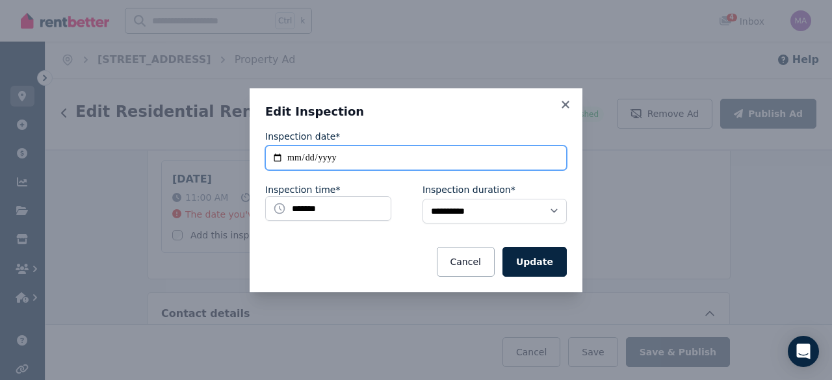
click at [357, 160] on input "**********" at bounding box center [415, 158] width 301 height 25
click at [292, 158] on input "**********" at bounding box center [415, 158] width 301 height 25
click at [272, 151] on input "**********" at bounding box center [415, 158] width 301 height 25
click at [274, 158] on input "**********" at bounding box center [415, 158] width 301 height 25
type input "**********"
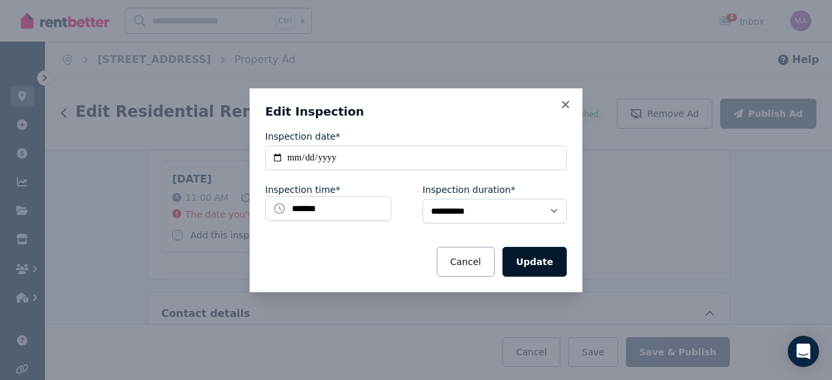
click at [538, 266] on button "Update" at bounding box center [534, 262] width 64 height 30
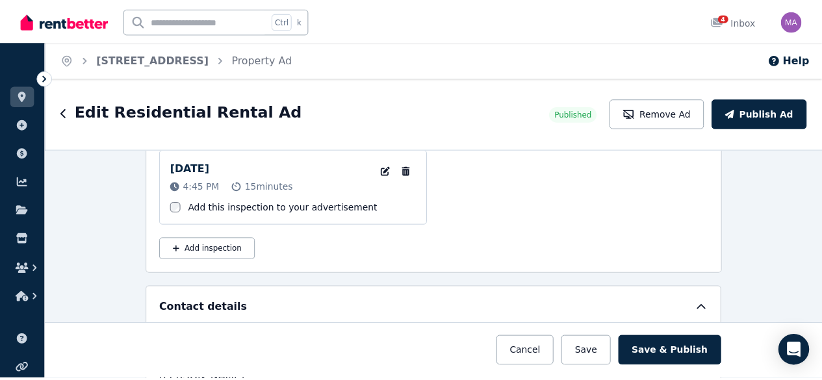
scroll to position [2098, 0]
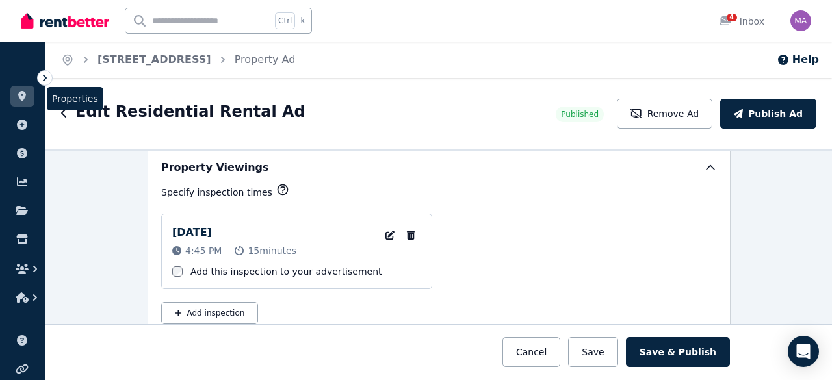
click at [24, 101] on icon at bounding box center [22, 96] width 13 height 10
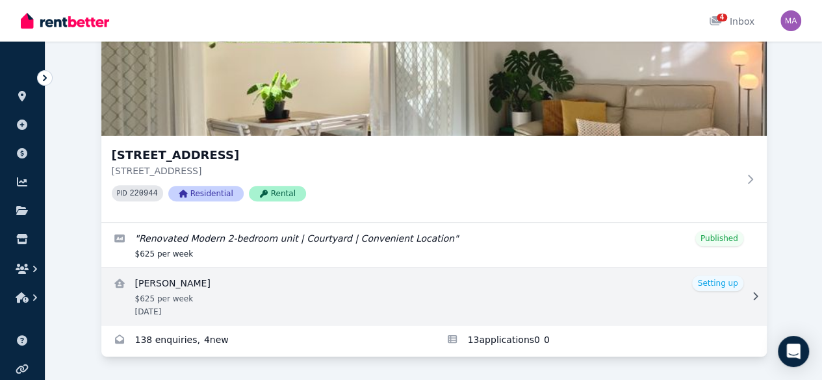
scroll to position [181, 0]
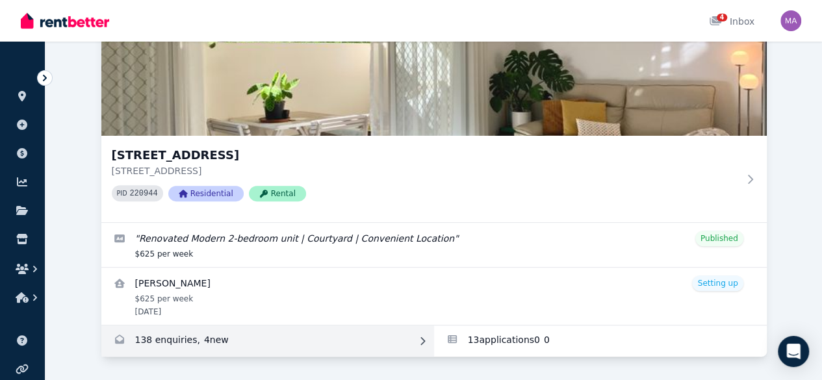
click at [110, 327] on link "Enquiries for Unit 1 11/13 Calder Road, Rydalmere" at bounding box center [267, 341] width 333 height 31
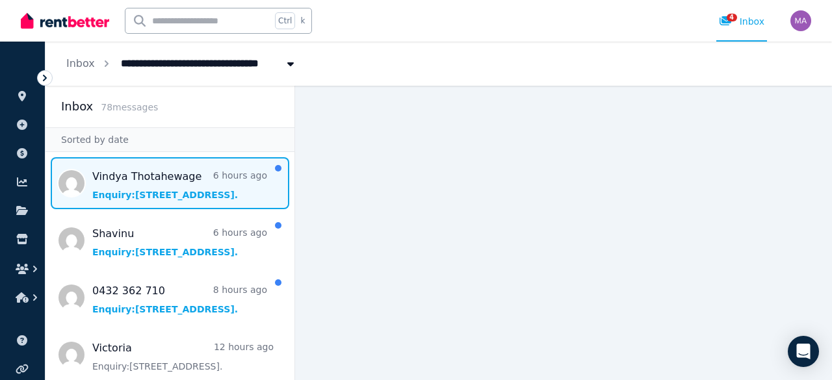
click at [142, 185] on span "Message list" at bounding box center [169, 183] width 249 height 52
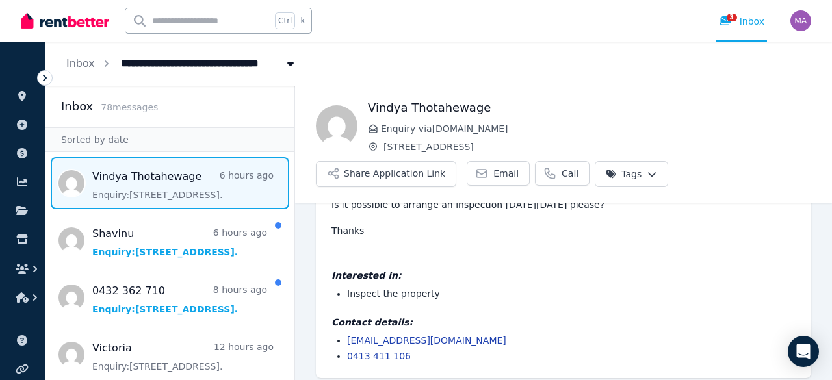
scroll to position [78, 0]
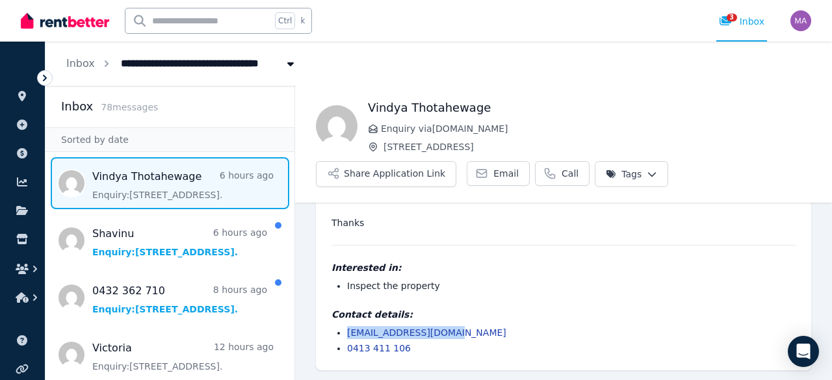
drag, startPoint x: 450, startPoint y: 331, endPoint x: 348, endPoint y: 329, distance: 101.4
click at [348, 329] on li "[EMAIL_ADDRESS][DOMAIN_NAME]" at bounding box center [571, 332] width 448 height 13
copy link "[EMAIL_ADDRESS][DOMAIN_NAME]"
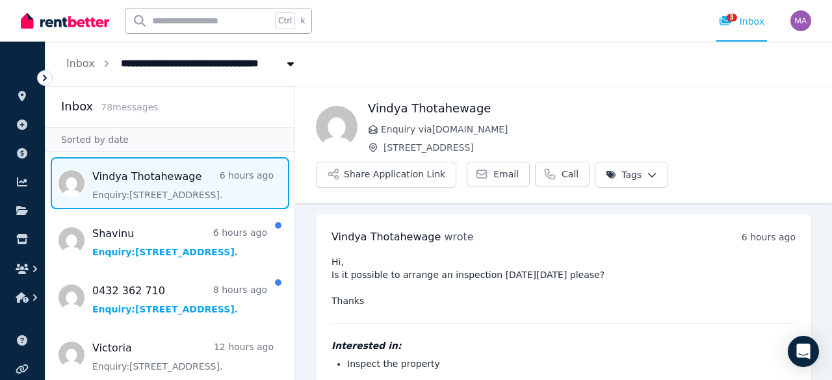
click at [617, 170] on html "**********" at bounding box center [416, 190] width 832 height 380
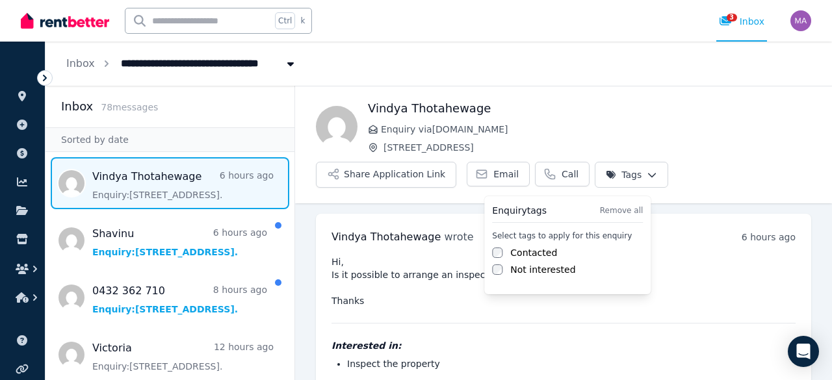
click at [539, 249] on label "Contacted" at bounding box center [533, 252] width 47 height 13
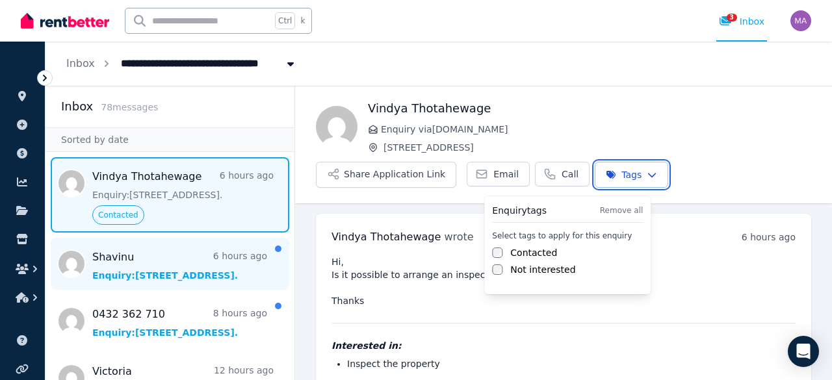
click at [179, 267] on html "**********" at bounding box center [416, 190] width 832 height 380
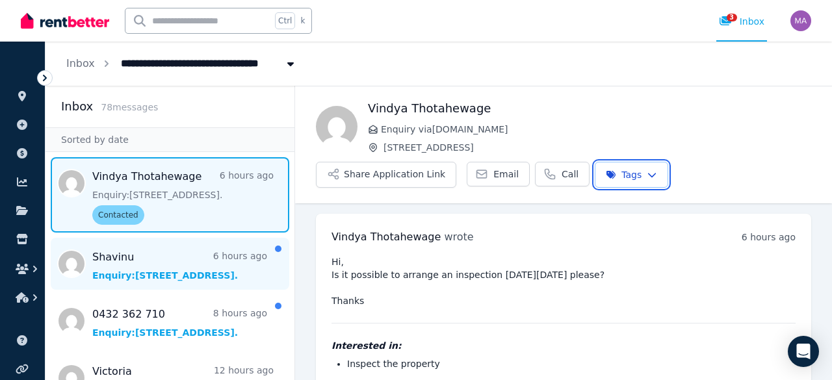
scroll to position [78, 0]
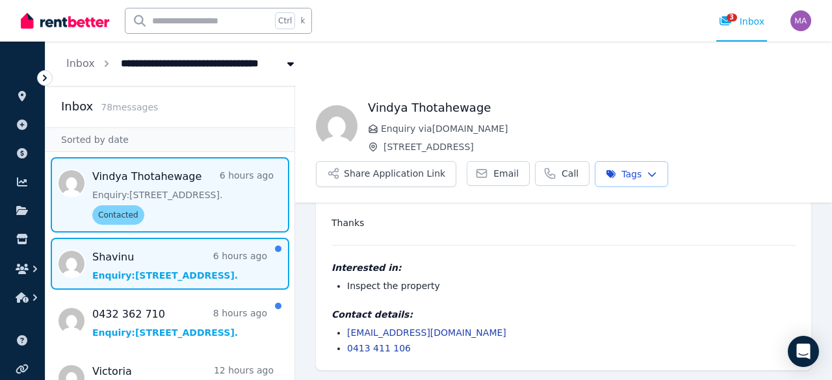
click at [146, 264] on span "Message list" at bounding box center [169, 264] width 249 height 52
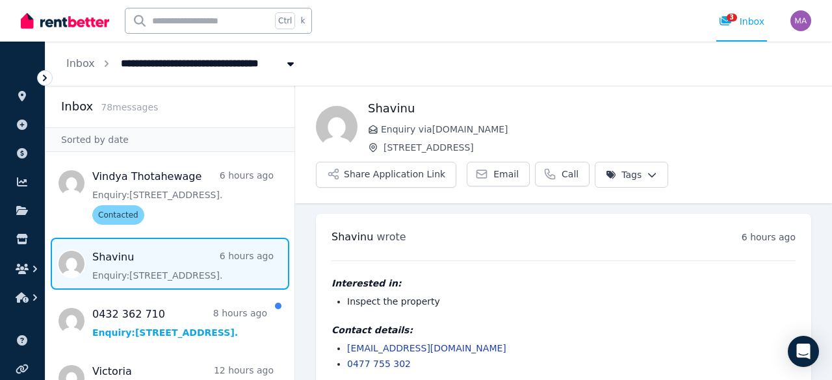
scroll to position [16, 0]
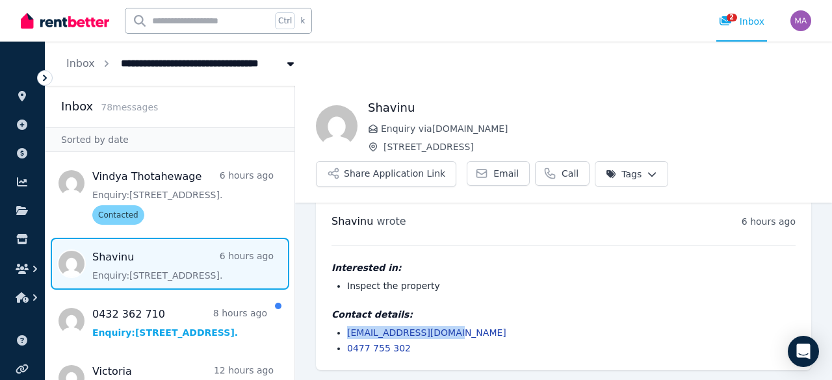
drag, startPoint x: 451, startPoint y: 332, endPoint x: 346, endPoint y: 326, distance: 104.8
click at [346, 326] on ul "[EMAIL_ADDRESS][DOMAIN_NAME] 0477 755 302" at bounding box center [563, 340] width 464 height 29
copy link "[EMAIL_ADDRESS][DOMAIN_NAME]"
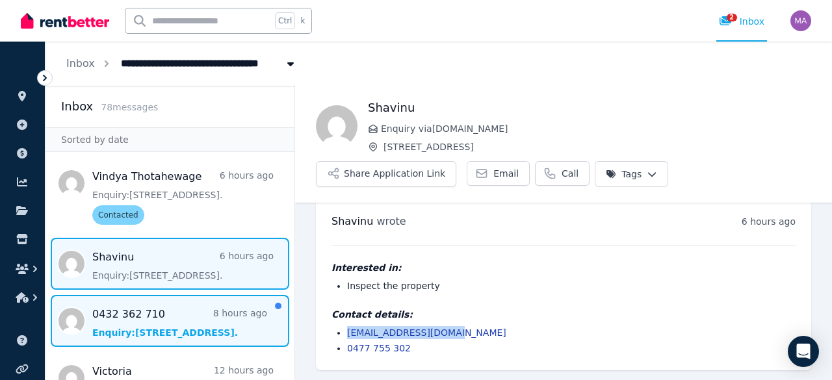
click at [133, 326] on span "Message list" at bounding box center [169, 321] width 249 height 52
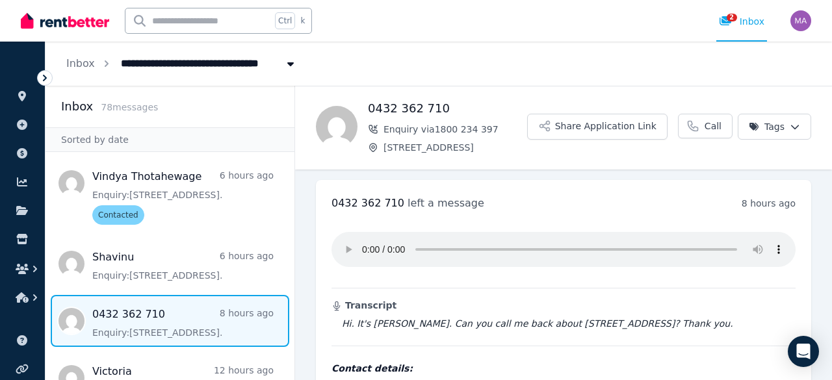
scroll to position [72, 0]
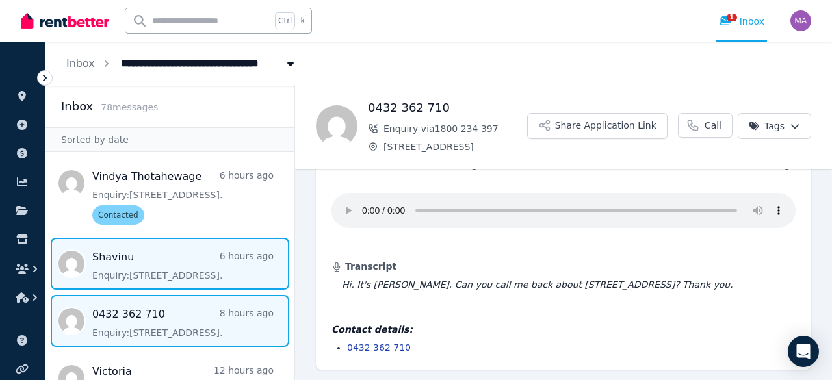
click at [181, 264] on span "Message list" at bounding box center [169, 264] width 249 height 52
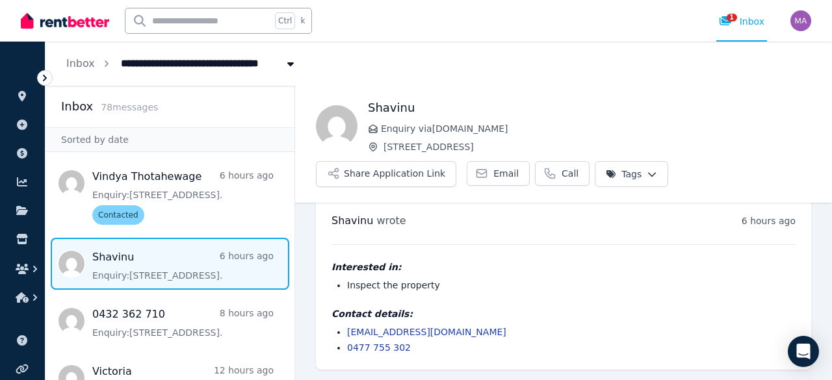
scroll to position [16, 0]
click at [596, 164] on html "**********" at bounding box center [416, 190] width 832 height 380
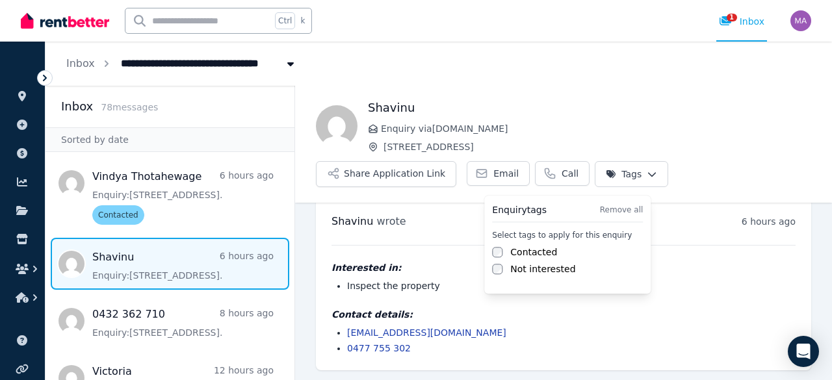
click at [504, 249] on div "Contacted" at bounding box center [567, 252] width 151 height 13
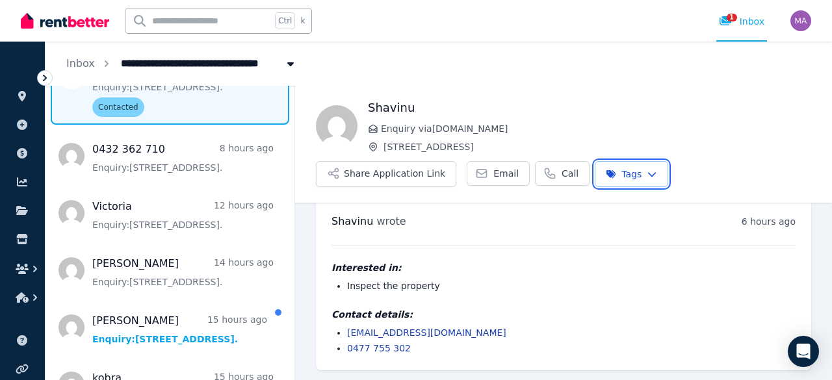
scroll to position [159, 0]
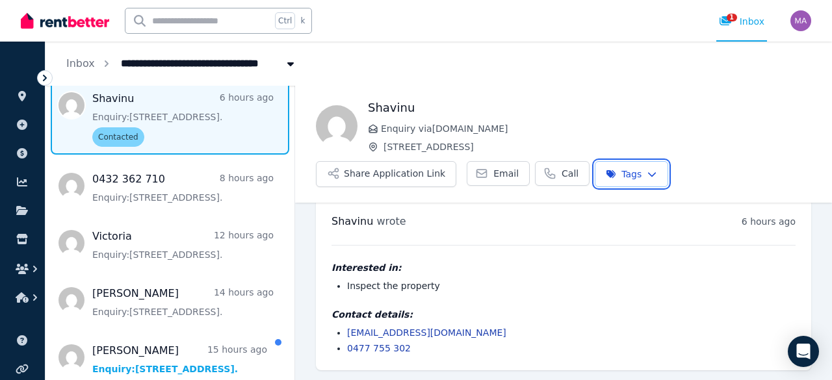
drag, startPoint x: 292, startPoint y: 112, endPoint x: 288, endPoint y: 124, distance: 12.1
click at [288, 124] on html "**********" at bounding box center [416, 190] width 832 height 380
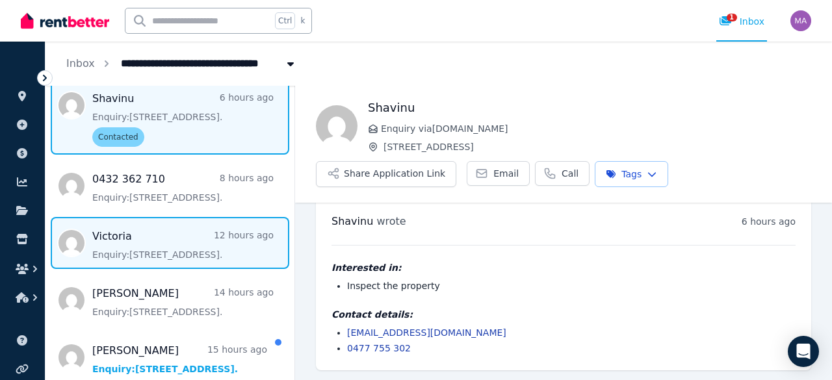
click at [142, 259] on span "Message list" at bounding box center [169, 243] width 249 height 52
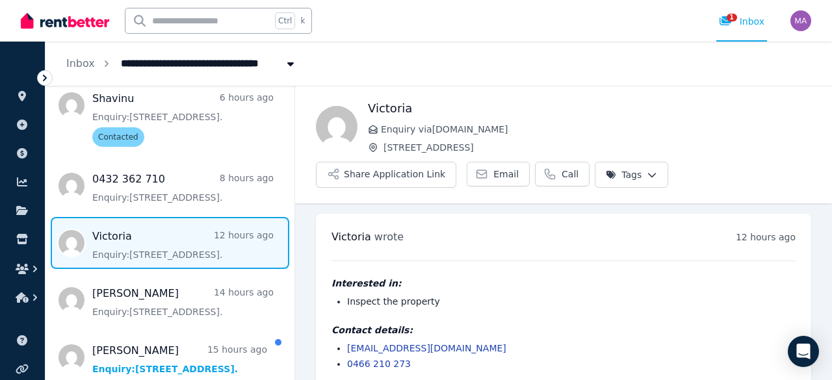
scroll to position [16, 0]
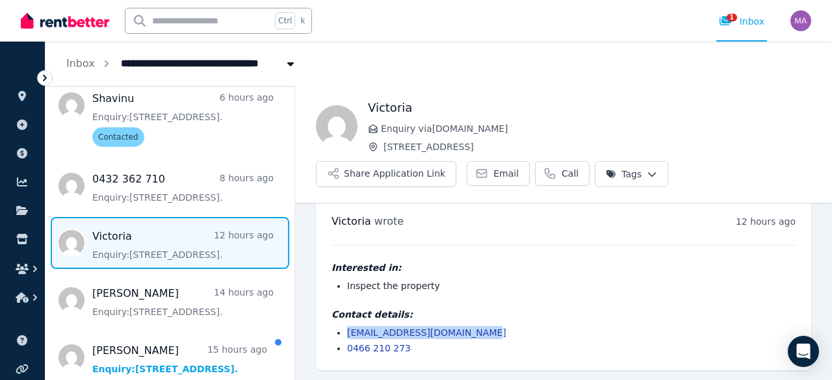
drag, startPoint x: 470, startPoint y: 330, endPoint x: 347, endPoint y: 323, distance: 123.7
click at [347, 323] on div "Contact details: [EMAIL_ADDRESS][DOMAIN_NAME] 0466 210 273" at bounding box center [563, 331] width 464 height 47
copy link "[EMAIL_ADDRESS][DOMAIN_NAME]"
click at [244, 249] on span "Message list" at bounding box center [169, 243] width 249 height 52
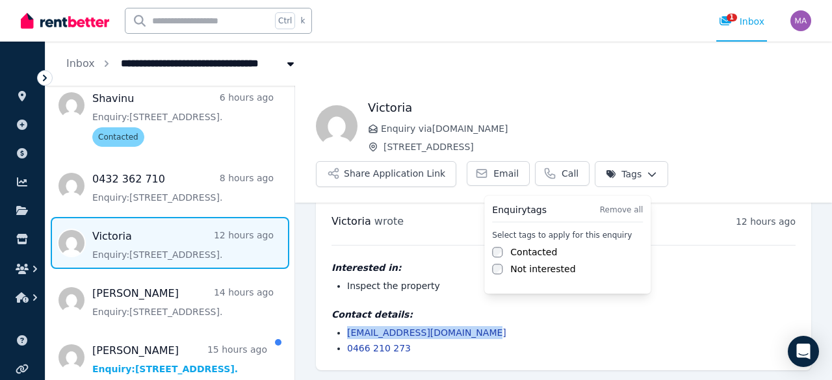
click at [606, 181] on html "**********" at bounding box center [416, 190] width 832 height 380
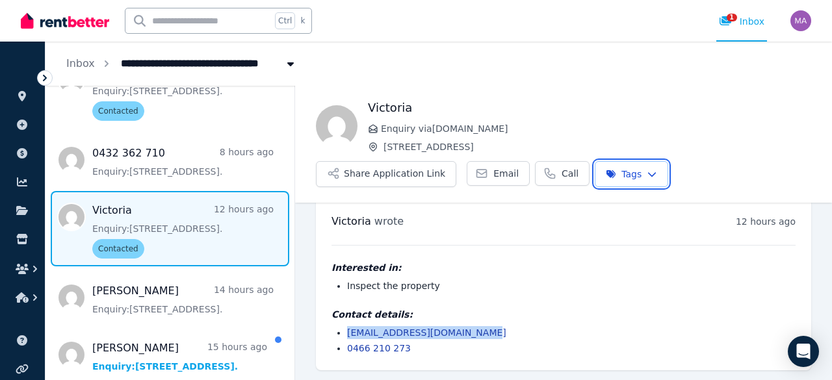
click at [290, 371] on html "**********" at bounding box center [416, 190] width 832 height 380
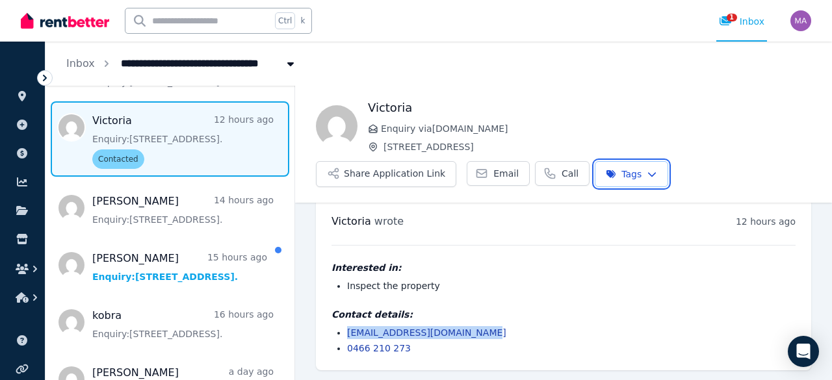
scroll to position [288, 0]
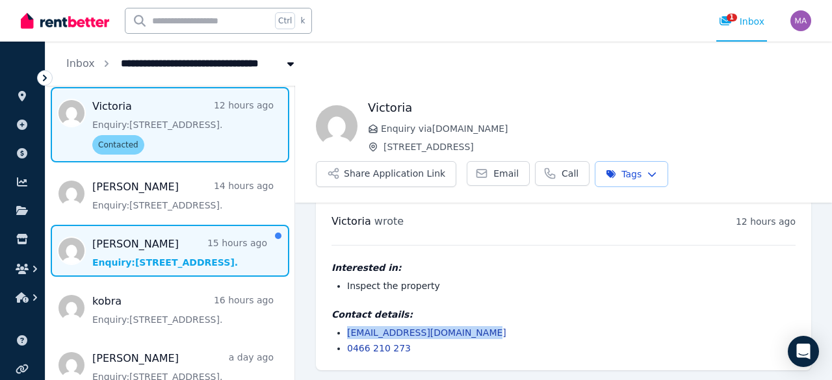
click at [160, 249] on span "Message list" at bounding box center [169, 251] width 249 height 52
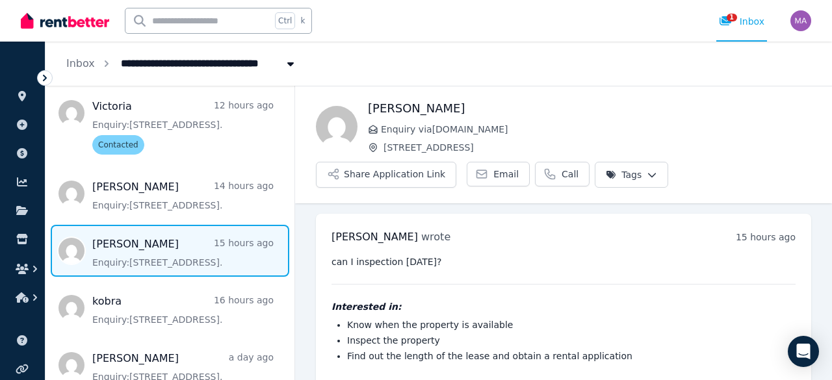
scroll to position [70, 0]
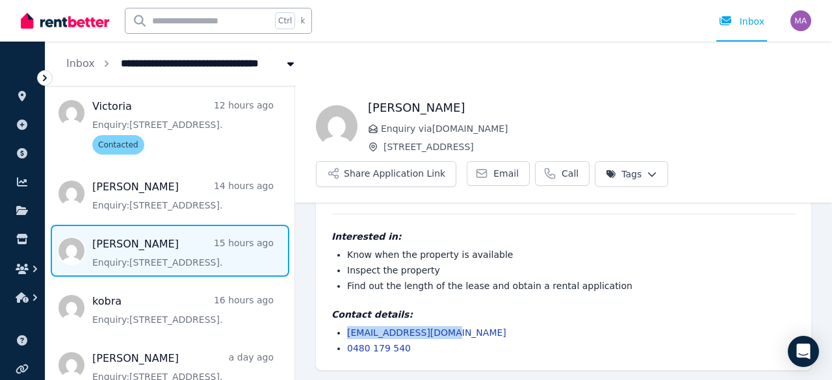
drag, startPoint x: 463, startPoint y: 333, endPoint x: 347, endPoint y: 322, distance: 116.2
click at [347, 322] on div "Contact details: [EMAIL_ADDRESS][DOMAIN_NAME] 0480 179 540" at bounding box center [563, 331] width 464 height 47
copy link "[EMAIL_ADDRESS][DOMAIN_NAME]"
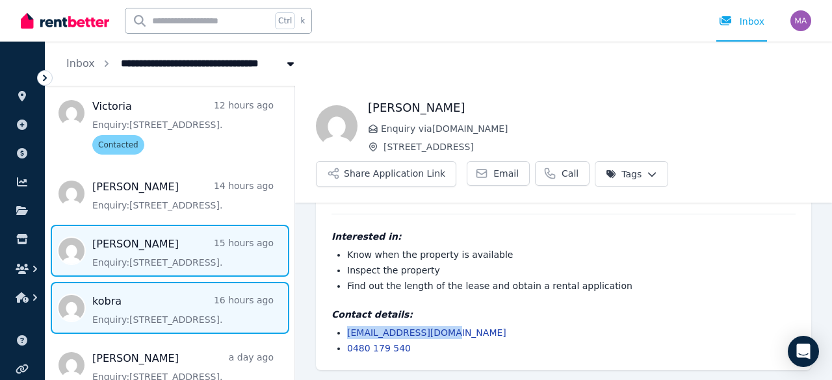
click at [164, 288] on span "Message list" at bounding box center [169, 308] width 249 height 52
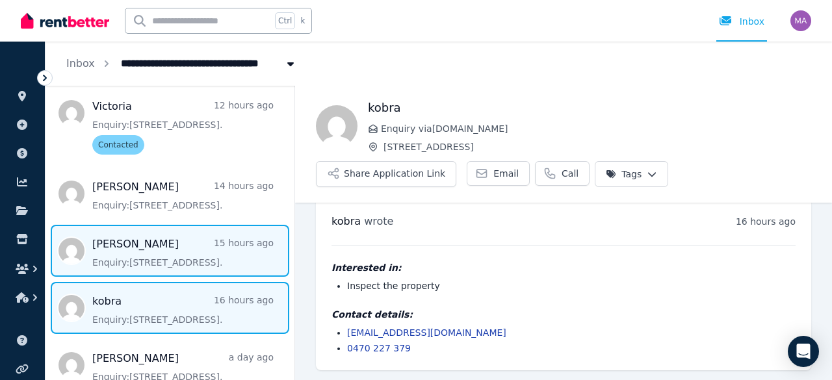
click at [221, 267] on span "Message list" at bounding box center [169, 251] width 249 height 52
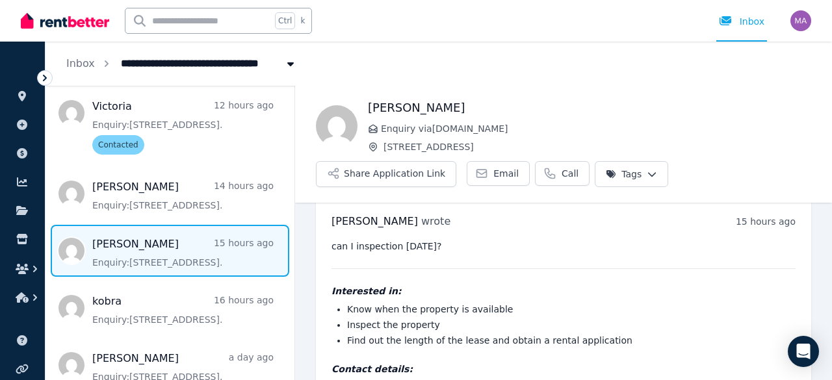
scroll to position [70, 0]
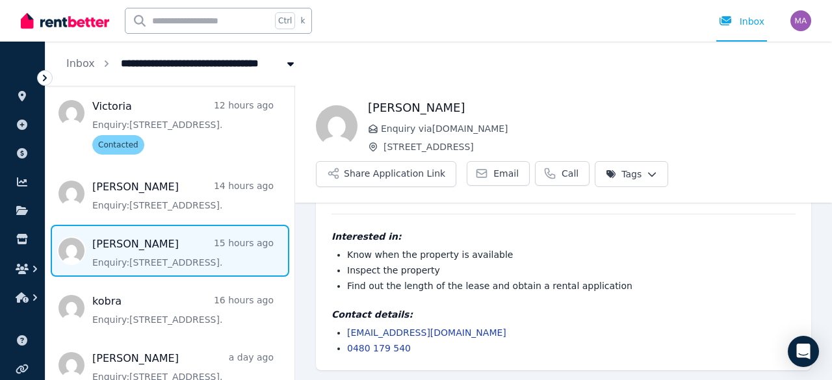
click at [633, 170] on html "**********" at bounding box center [416, 190] width 832 height 380
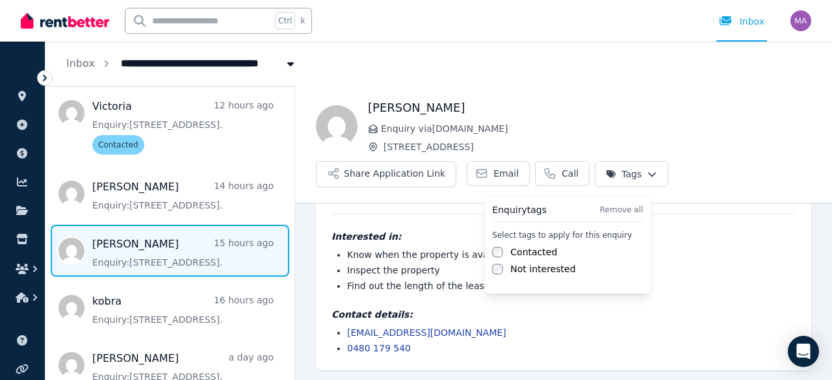
click at [511, 255] on label "Contacted" at bounding box center [533, 252] width 47 height 13
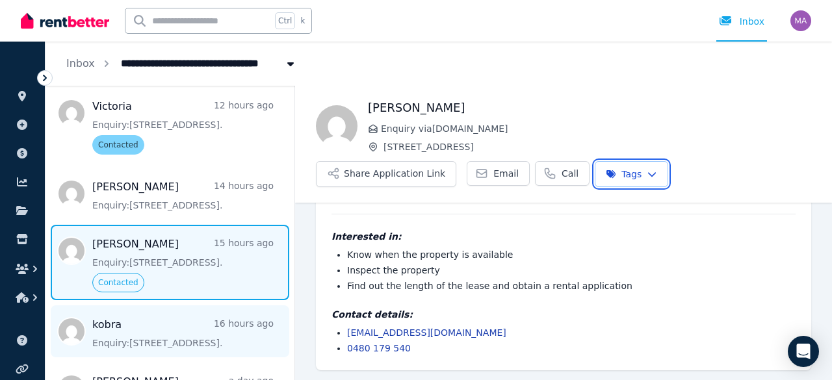
click at [161, 348] on html "**********" at bounding box center [416, 190] width 832 height 380
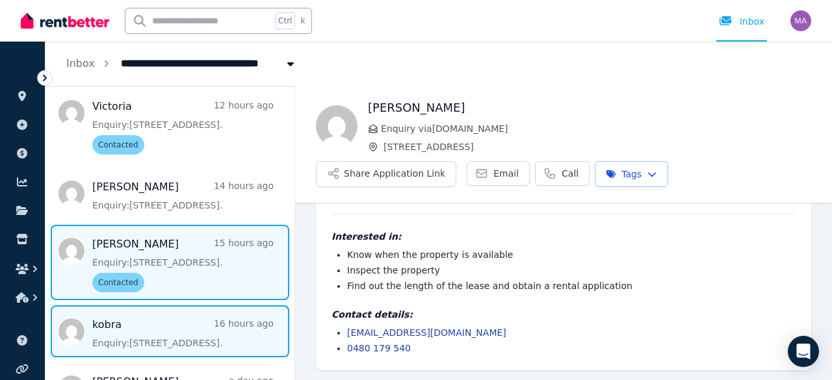
click at [161, 336] on span "Message list" at bounding box center [169, 331] width 249 height 52
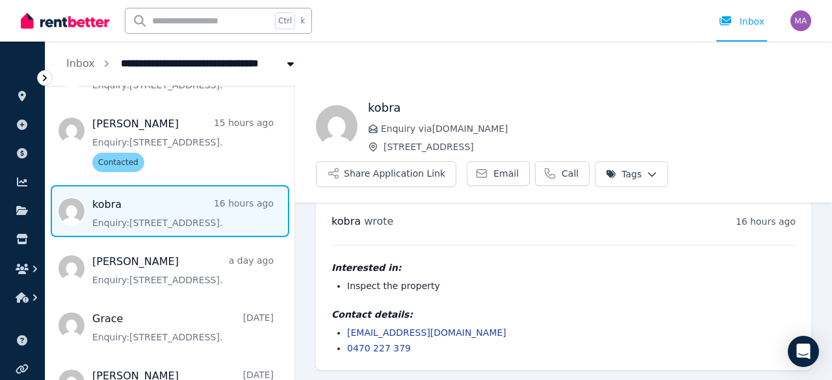
scroll to position [409, 0]
drag, startPoint x: 452, startPoint y: 335, endPoint x: 348, endPoint y: 327, distance: 104.2
click at [348, 327] on li "[EMAIL_ADDRESS][DOMAIN_NAME]" at bounding box center [571, 332] width 448 height 13
copy link "[EMAIL_ADDRESS][DOMAIN_NAME]"
click at [619, 172] on html "**********" at bounding box center [416, 190] width 832 height 380
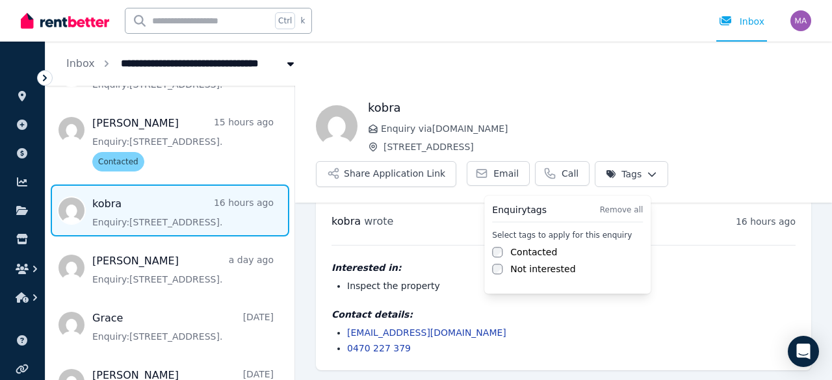
click at [531, 248] on label "Contacted" at bounding box center [533, 252] width 47 height 13
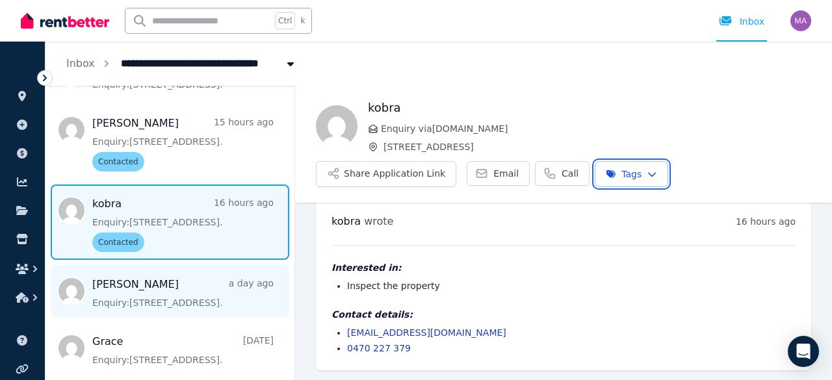
click at [195, 290] on html "**********" at bounding box center [416, 190] width 832 height 380
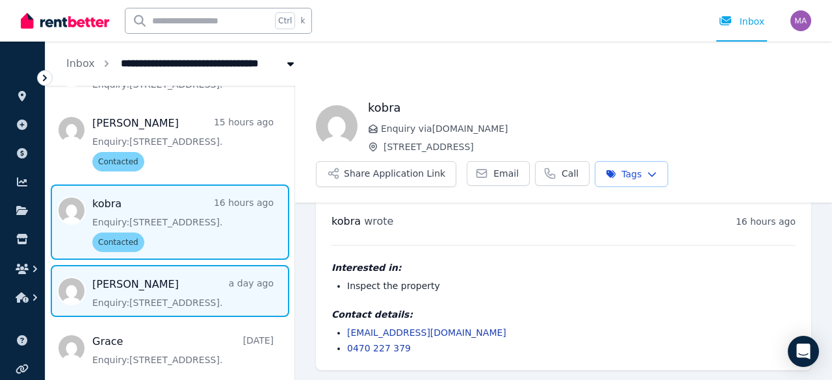
click at [195, 290] on span "Message list" at bounding box center [169, 291] width 249 height 52
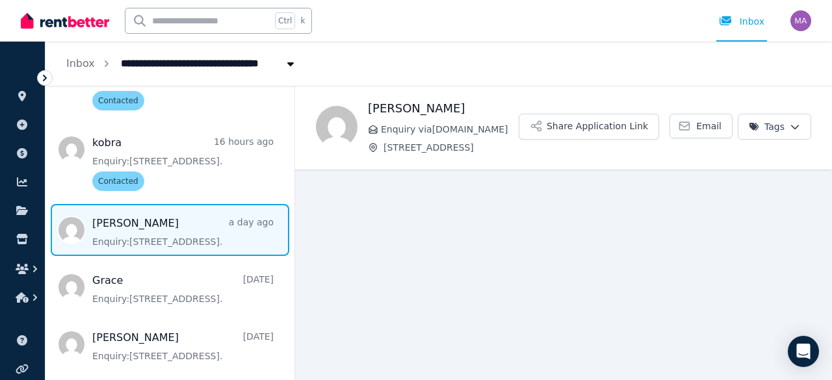
scroll to position [474, 0]
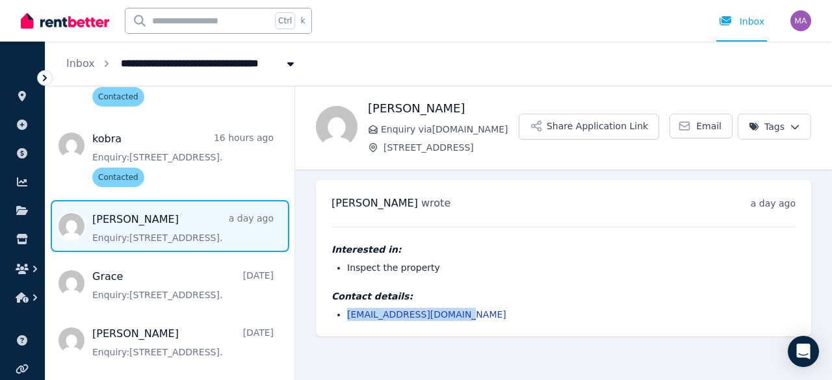
drag, startPoint x: 463, startPoint y: 311, endPoint x: 347, endPoint y: 307, distance: 115.7
click at [347, 308] on li "[EMAIL_ADDRESS][DOMAIN_NAME]" at bounding box center [571, 314] width 448 height 13
copy link "[EMAIL_ADDRESS][DOMAIN_NAME]"
click at [795, 132] on html "**********" at bounding box center [416, 190] width 832 height 380
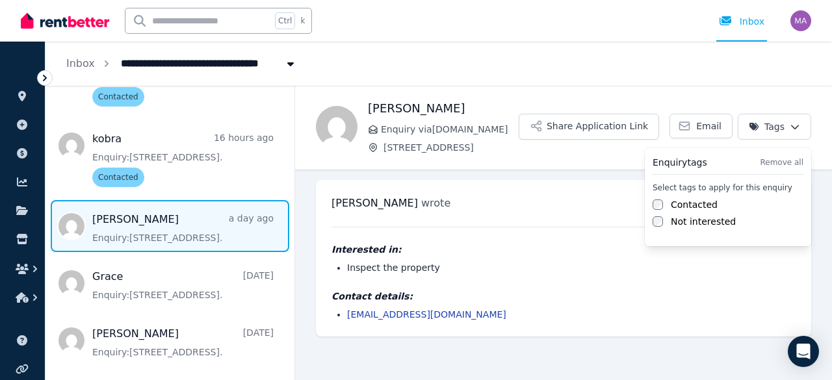
click at [700, 197] on div "Select tags to apply for this enquiry Contacted Not interested" at bounding box center [727, 205] width 151 height 45
click at [683, 210] on label "Contacted" at bounding box center [694, 204] width 47 height 13
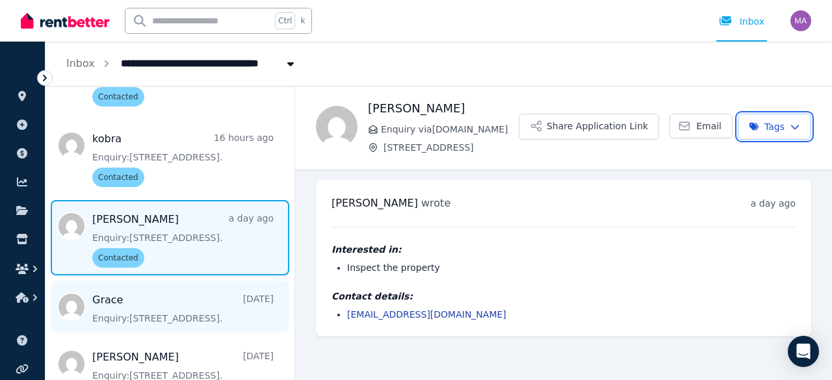
click at [203, 325] on html "**********" at bounding box center [416, 190] width 832 height 380
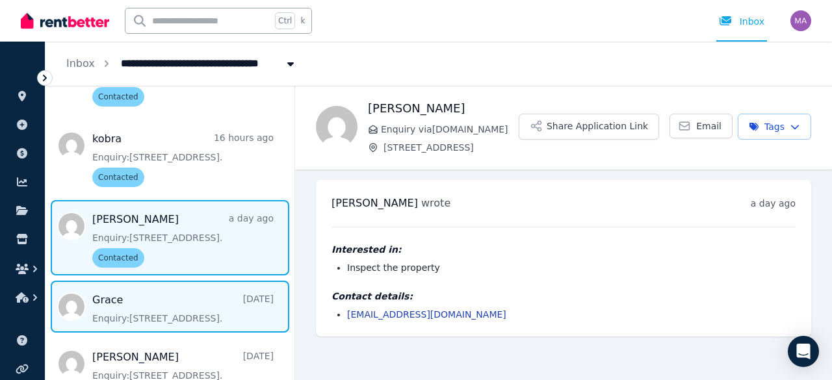
click at [175, 309] on span "Message list" at bounding box center [169, 307] width 249 height 52
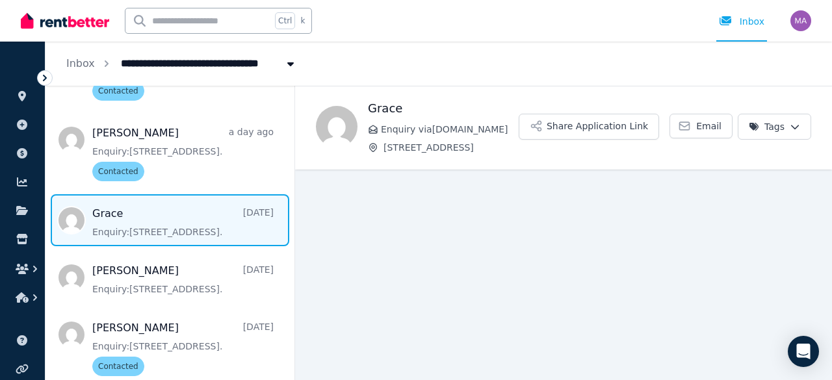
scroll to position [561, 0]
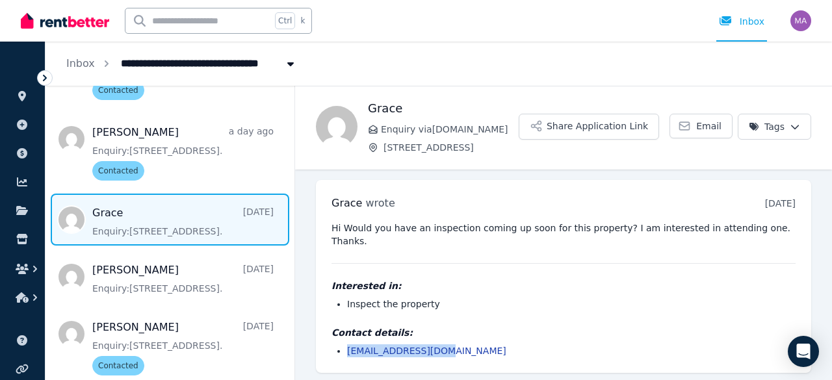
drag, startPoint x: 438, startPoint y: 341, endPoint x: 348, endPoint y: 342, distance: 89.7
click at [348, 344] on li "[EMAIL_ADDRESS][DOMAIN_NAME]" at bounding box center [571, 350] width 448 height 13
copy link "[EMAIL_ADDRESS][DOMAIN_NAME]"
click at [779, 131] on html "**********" at bounding box center [416, 190] width 832 height 380
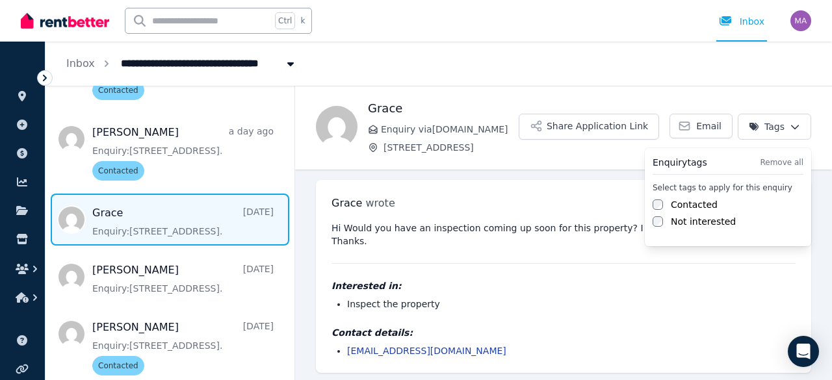
click at [691, 207] on label "Contacted" at bounding box center [694, 204] width 47 height 13
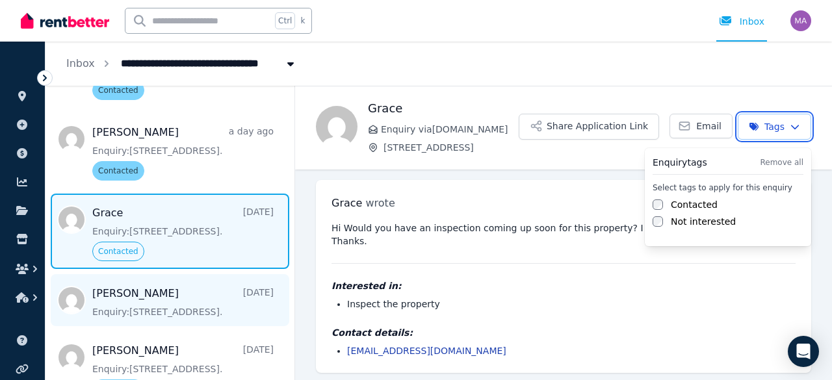
click at [181, 311] on html "**********" at bounding box center [416, 190] width 832 height 380
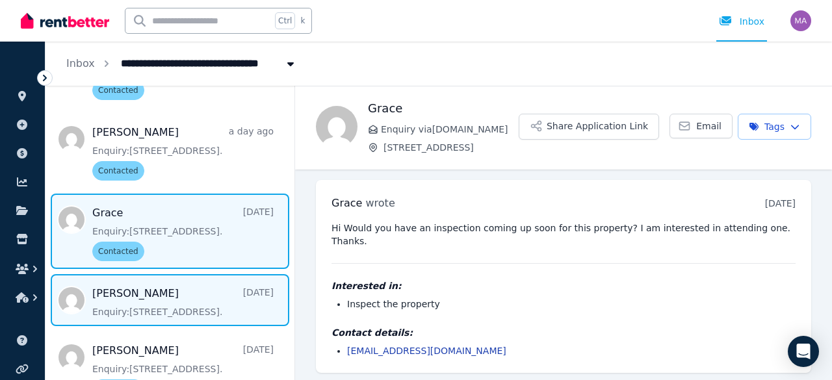
click at [153, 303] on span "Message list" at bounding box center [169, 300] width 249 height 52
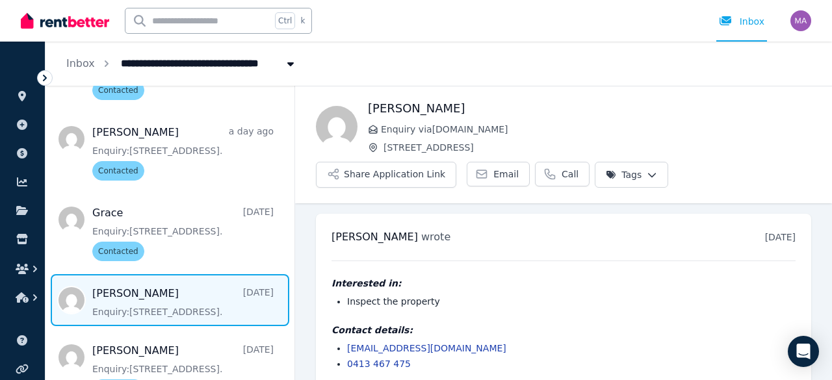
scroll to position [16, 0]
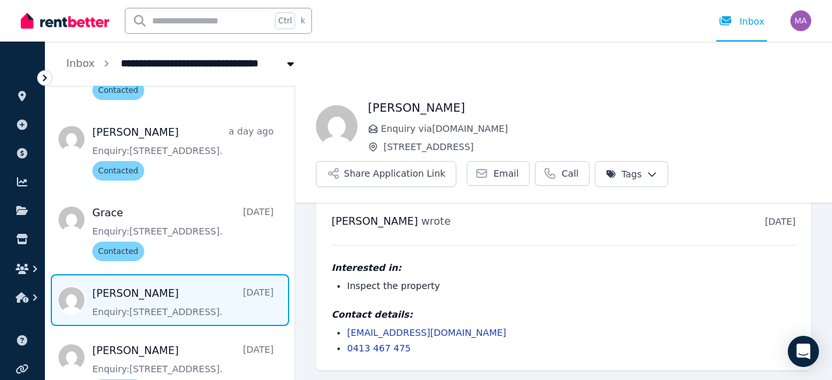
click at [214, 298] on span "Message list" at bounding box center [169, 300] width 249 height 52
drag, startPoint x: 447, startPoint y: 335, endPoint x: 348, endPoint y: 333, distance: 98.8
click at [348, 333] on li "[EMAIL_ADDRESS][DOMAIN_NAME]" at bounding box center [571, 332] width 448 height 13
copy link "[EMAIL_ADDRESS][DOMAIN_NAME]"
click at [629, 168] on html "**********" at bounding box center [416, 190] width 832 height 380
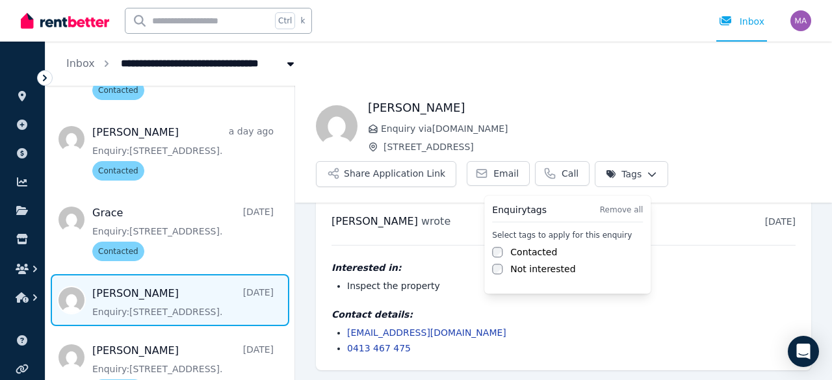
click at [517, 253] on label "Contacted" at bounding box center [533, 252] width 47 height 13
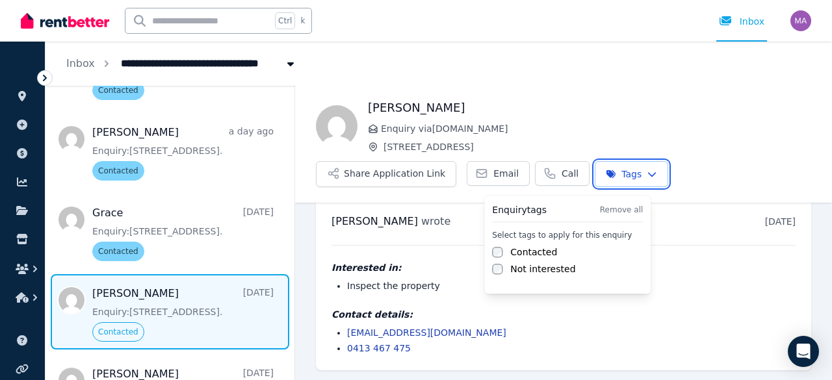
click at [594, 327] on html "**********" at bounding box center [416, 190] width 832 height 380
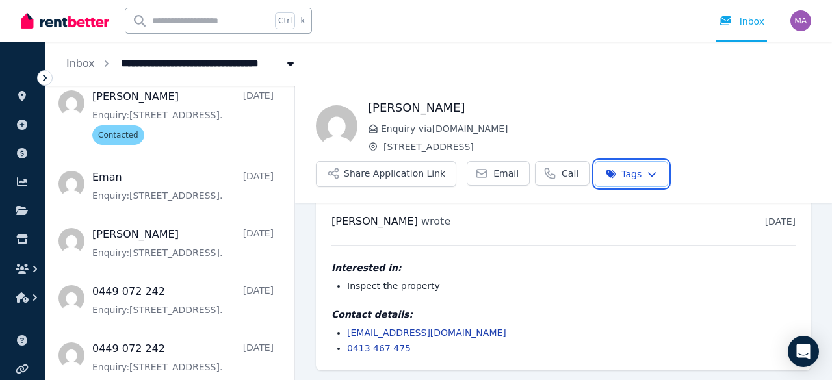
scroll to position [1160, 0]
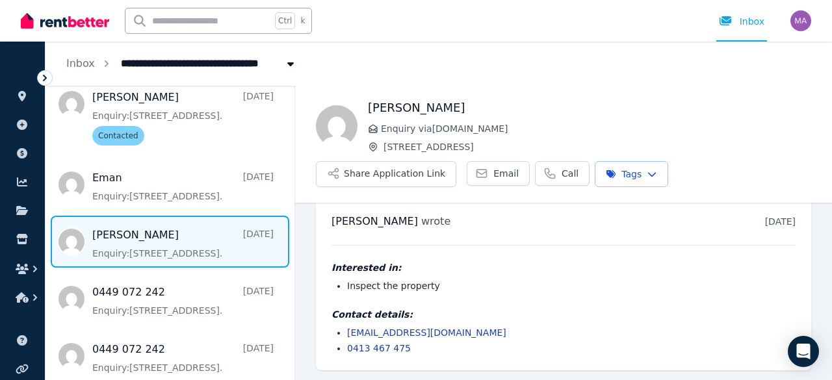
click at [164, 251] on span "Message list" at bounding box center [169, 242] width 249 height 52
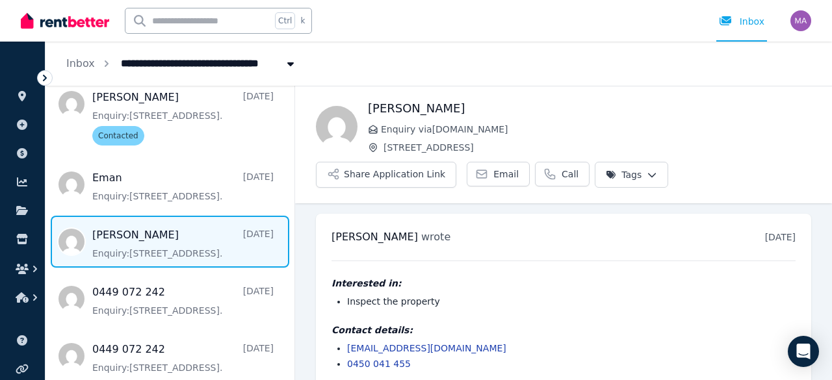
scroll to position [16, 0]
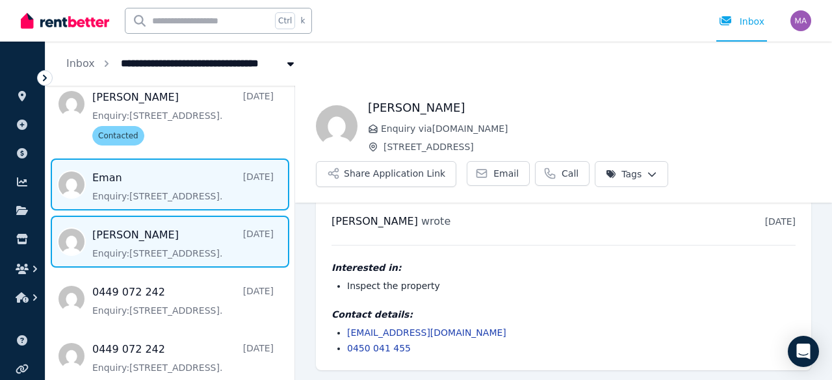
click at [175, 190] on span "Message list" at bounding box center [169, 185] width 249 height 52
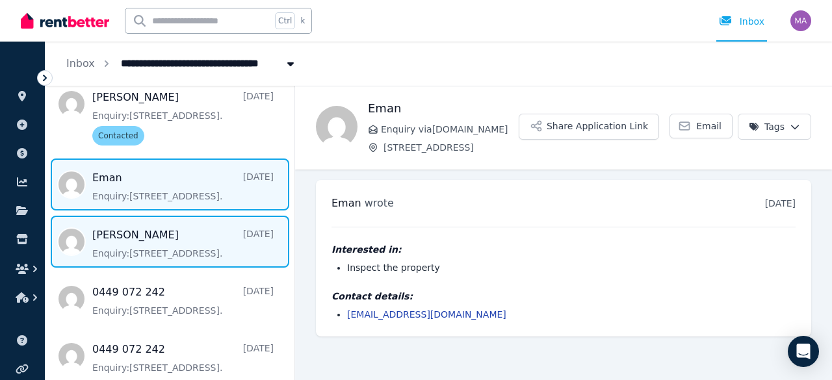
click at [187, 228] on span "Message list" at bounding box center [169, 242] width 249 height 52
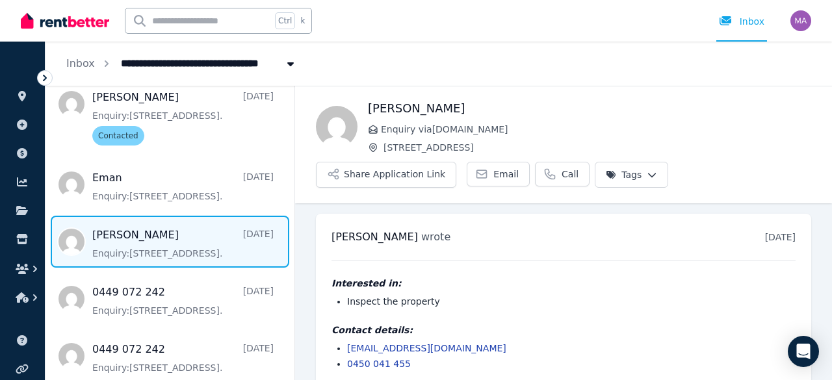
scroll to position [16, 0]
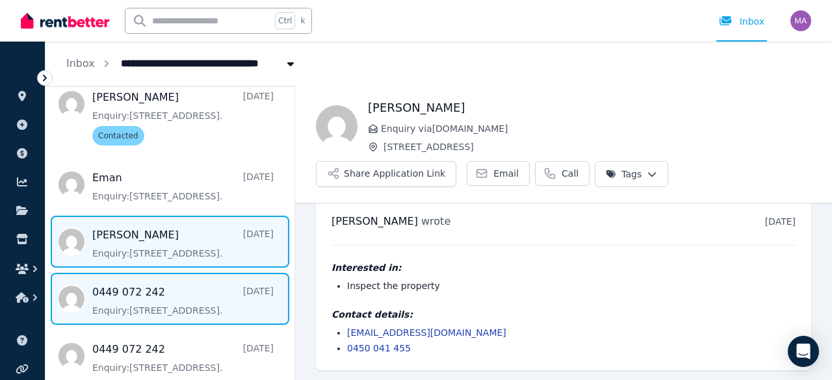
click at [173, 292] on span "Message list" at bounding box center [169, 299] width 249 height 52
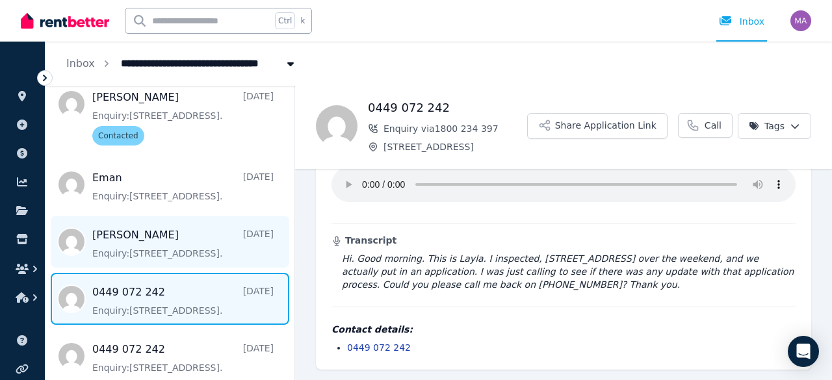
scroll to position [98, 0]
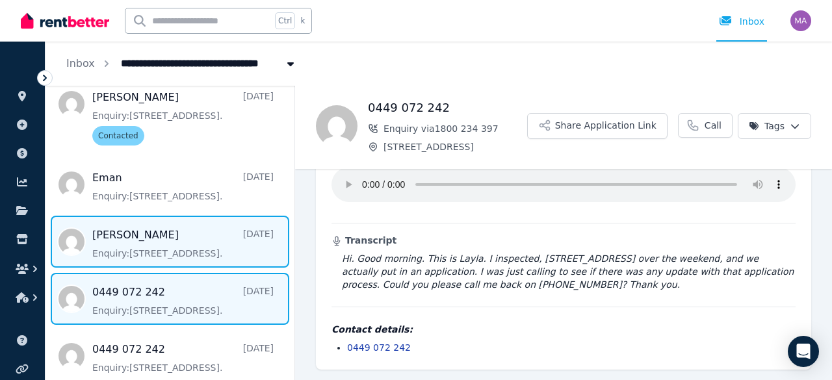
click at [173, 238] on span "Message list" at bounding box center [169, 242] width 249 height 52
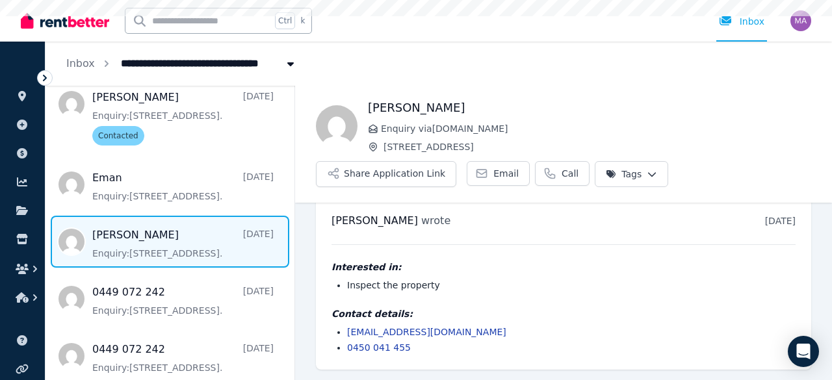
scroll to position [16, 0]
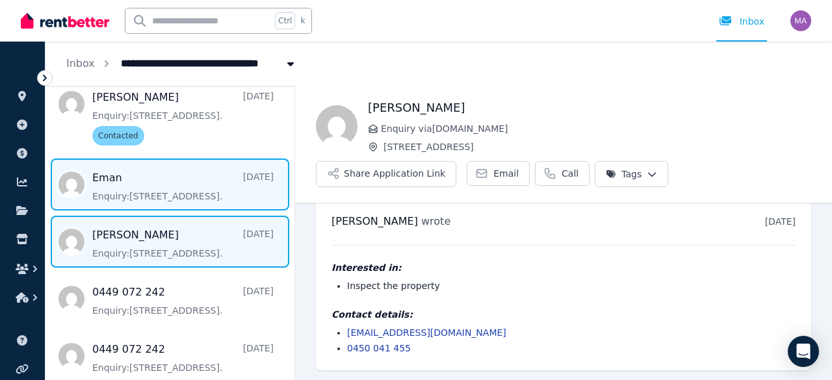
click at [192, 189] on span "Message list" at bounding box center [169, 185] width 249 height 52
